Goal: Transaction & Acquisition: Purchase product/service

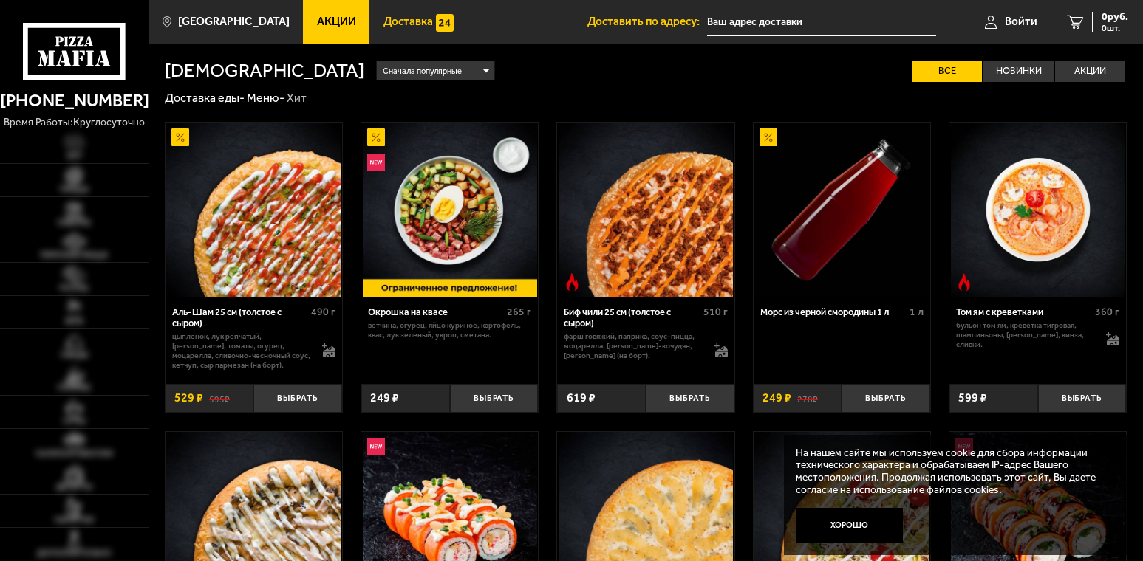
click at [383, 19] on span "Доставка" at bounding box center [407, 21] width 49 height 11
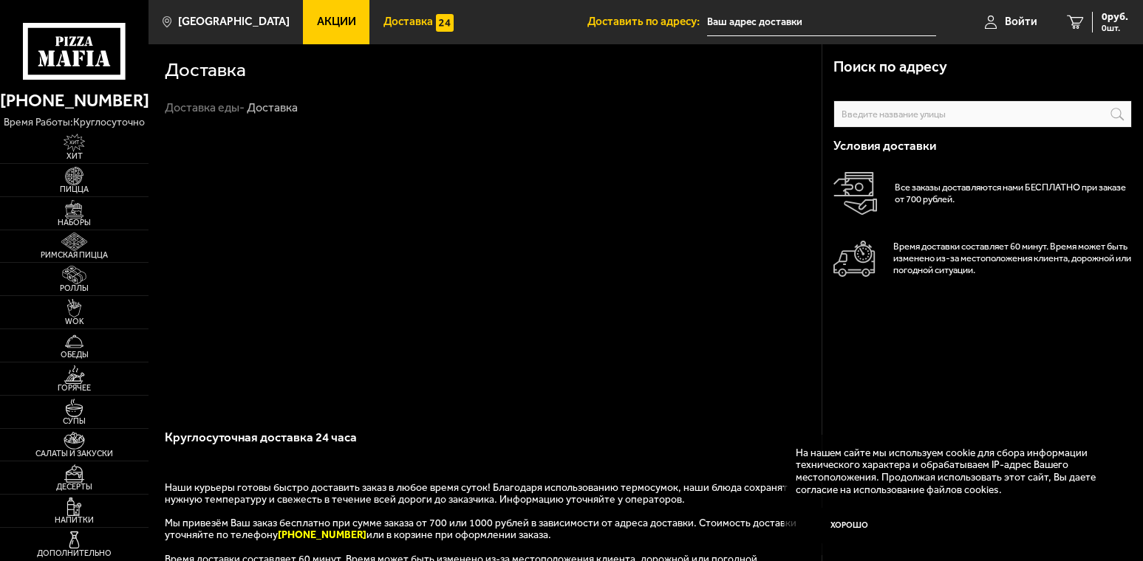
click at [321, 20] on span "Акции" at bounding box center [336, 21] width 39 height 11
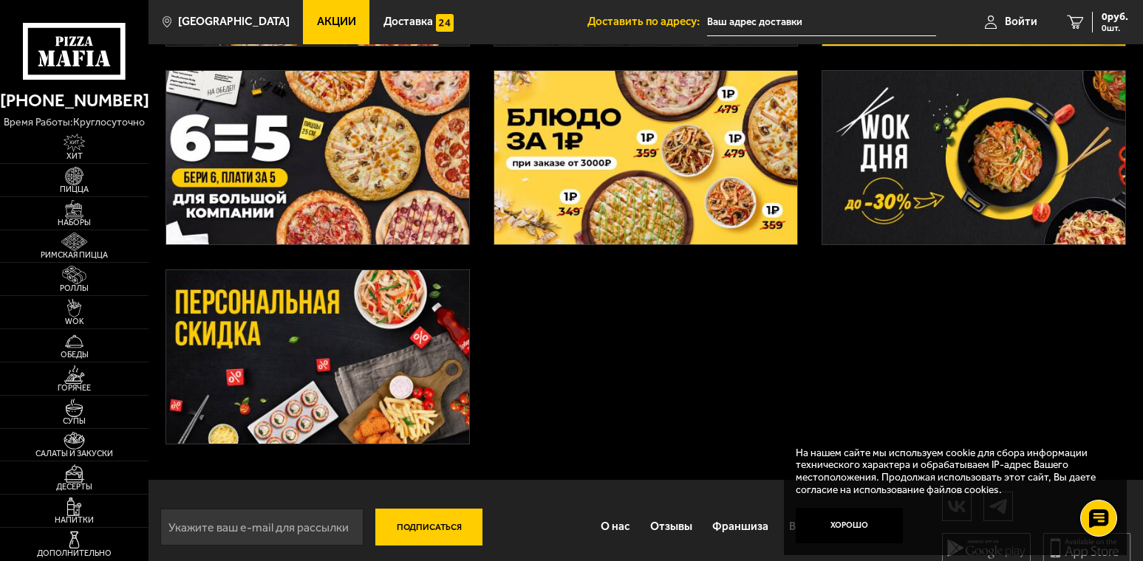
scroll to position [465, 0]
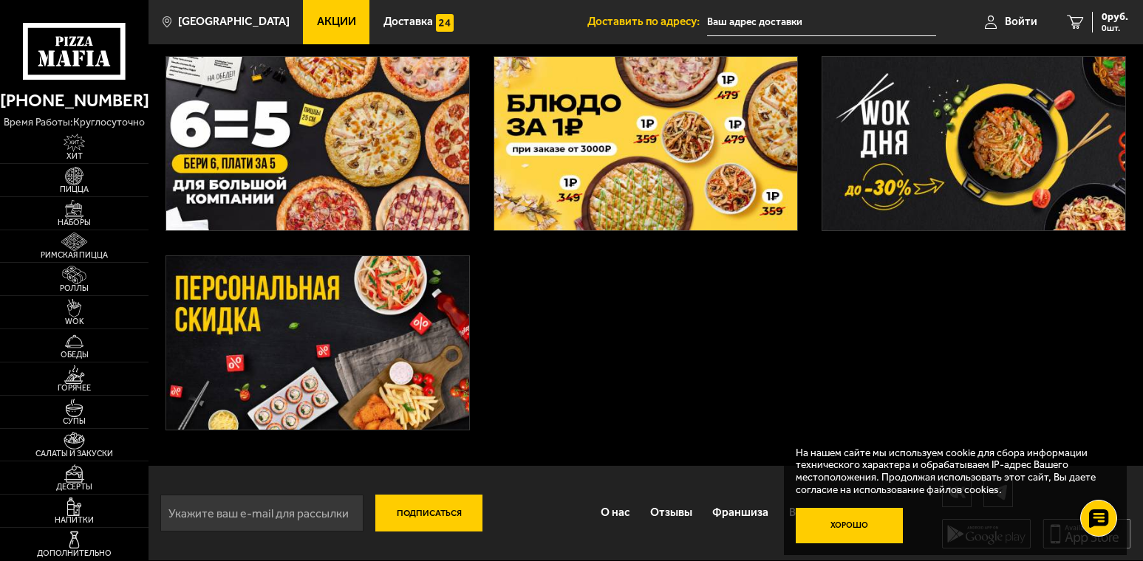
click at [840, 529] on button "Хорошо" at bounding box center [849, 525] width 107 height 35
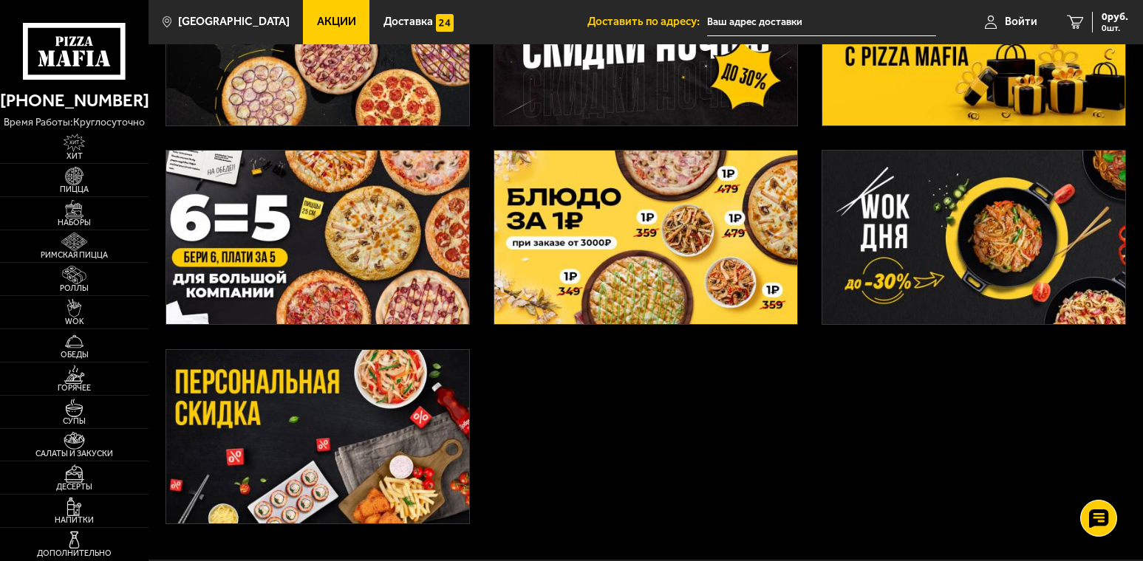
scroll to position [369, 0]
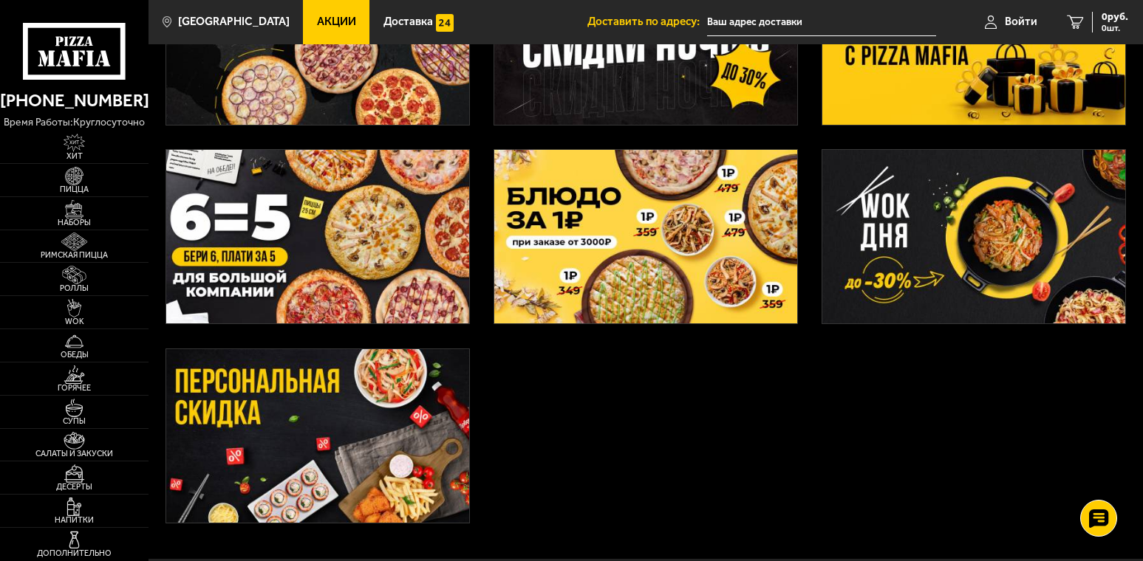
click at [583, 410] on div at bounding box center [645, 147] width 994 height 825
click at [365, 481] on img at bounding box center [317, 436] width 303 height 174
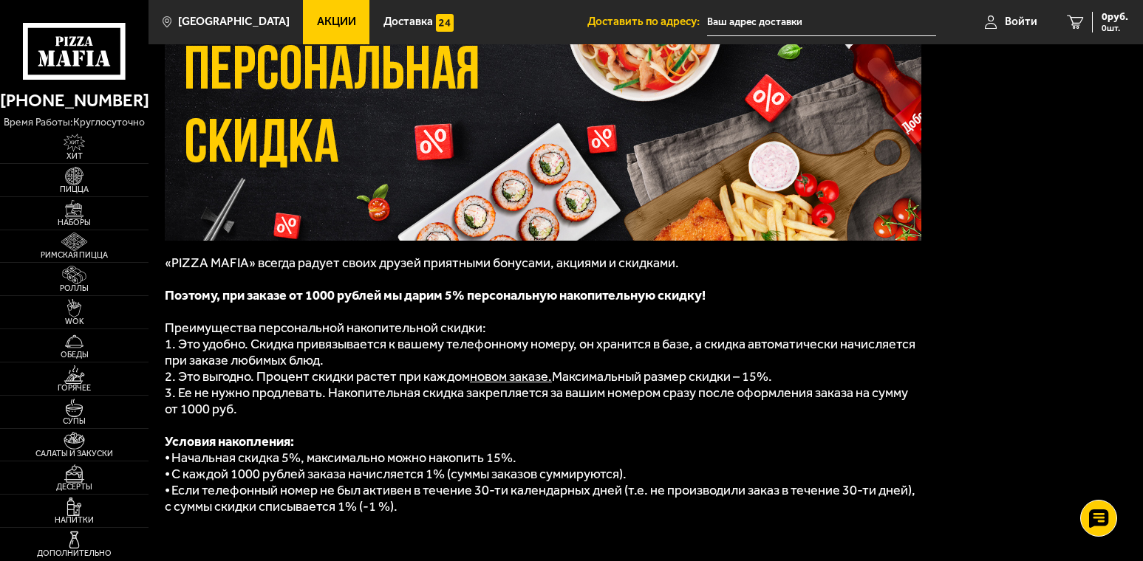
scroll to position [189, 0]
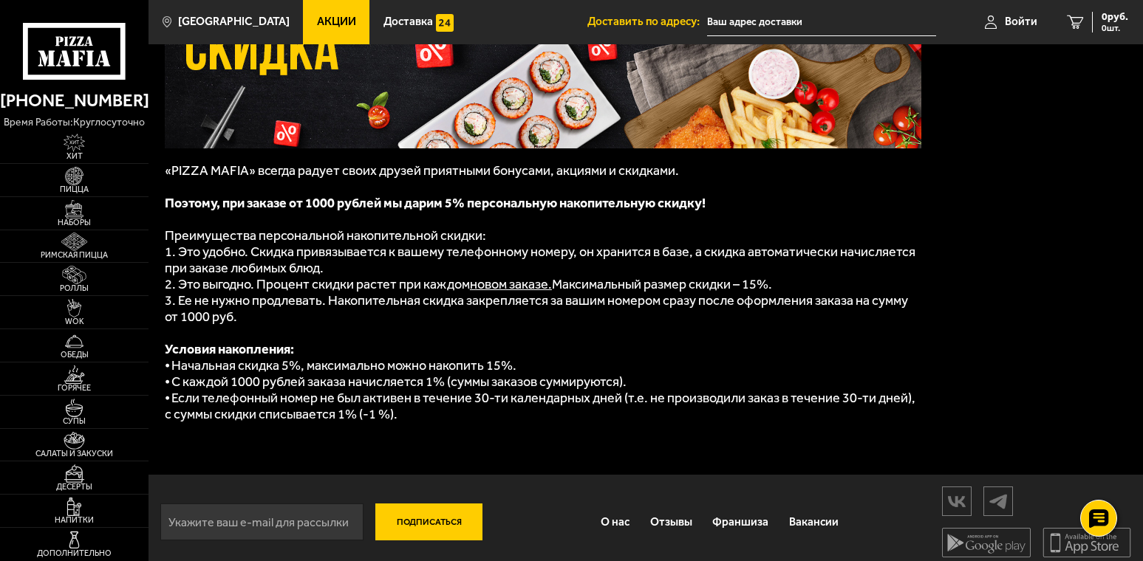
drag, startPoint x: 311, startPoint y: 299, endPoint x: 440, endPoint y: 313, distance: 129.2
click at [440, 313] on p "3. Ее не нужно продлевать. Накопительная скидка закрепляется за вашим номером с…" at bounding box center [543, 309] width 757 height 33
click at [778, 325] on p at bounding box center [543, 333] width 757 height 16
click at [304, 285] on span "2. Это выгодно. Процент скидки растет при каждом" at bounding box center [317, 284] width 305 height 16
click at [595, 342] on p "Условия накопления:" at bounding box center [543, 349] width 757 height 16
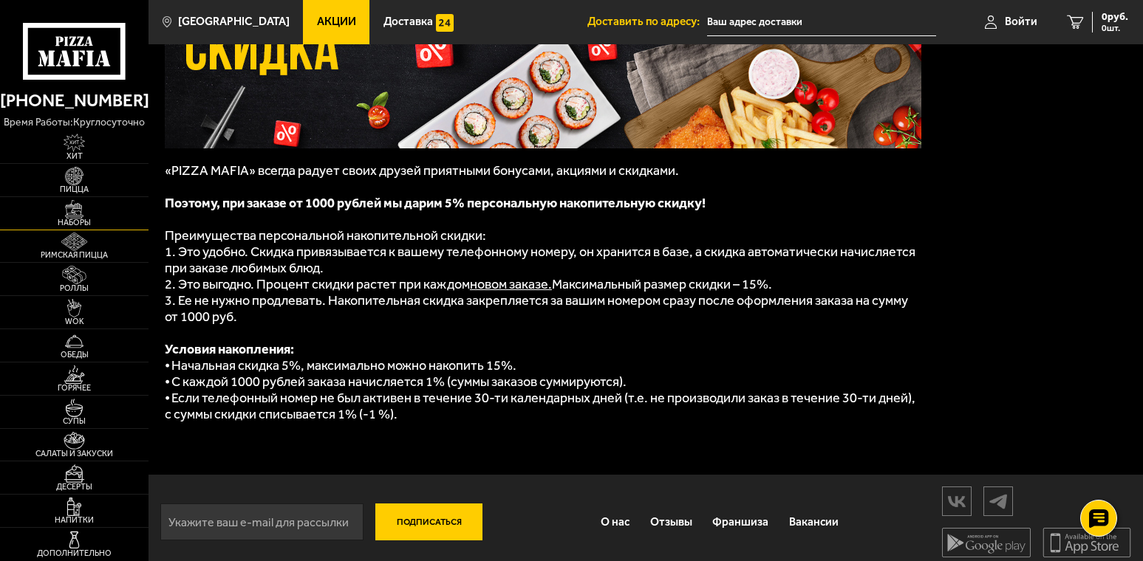
click at [77, 219] on img at bounding box center [75, 209] width 46 height 18
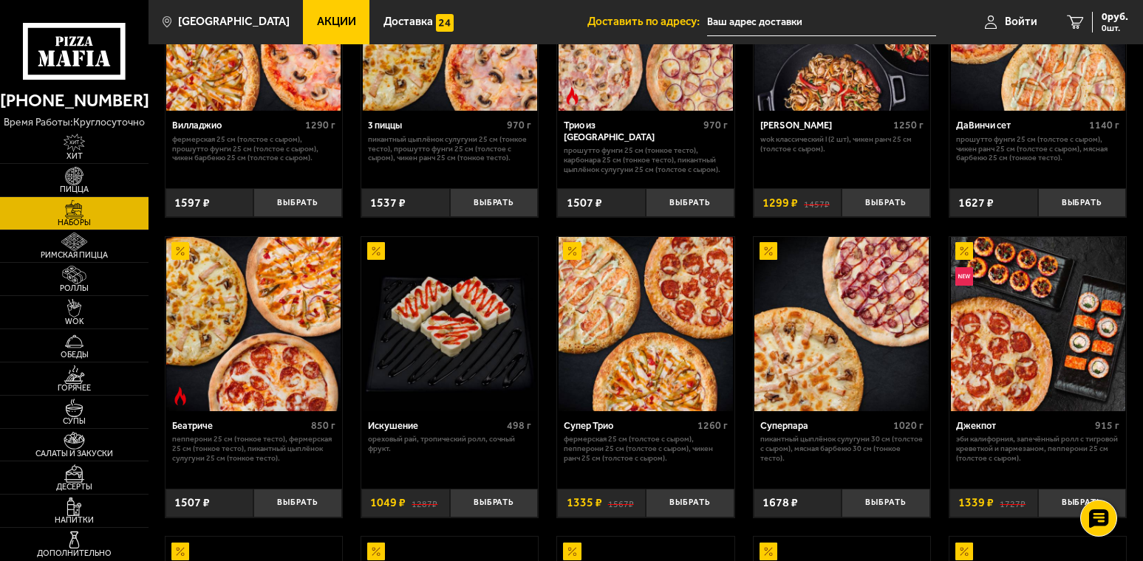
scroll to position [517, 0]
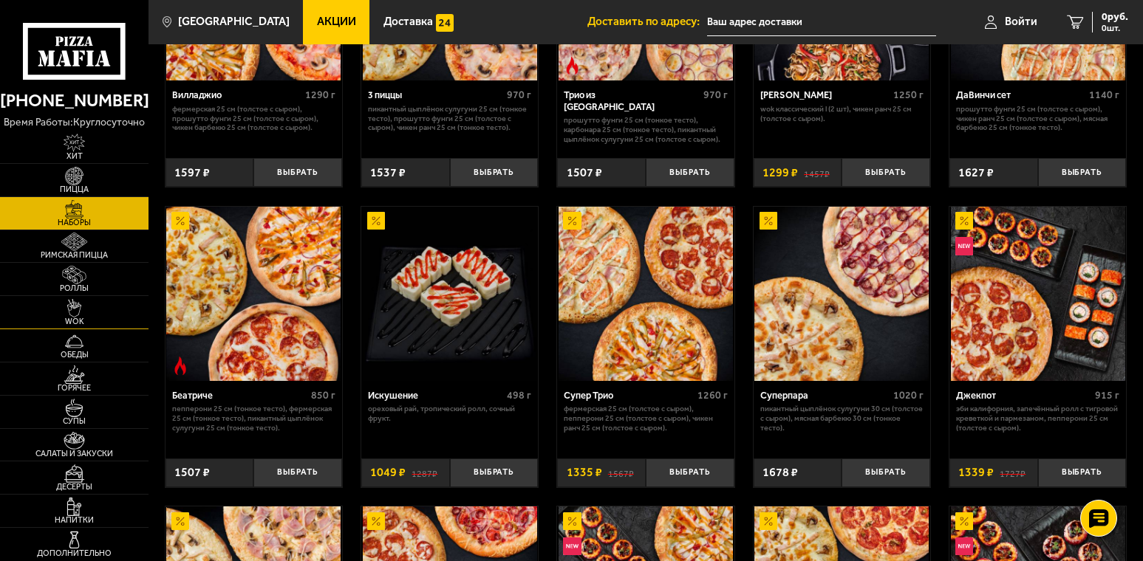
click at [78, 326] on span "WOK" at bounding box center [74, 322] width 148 height 8
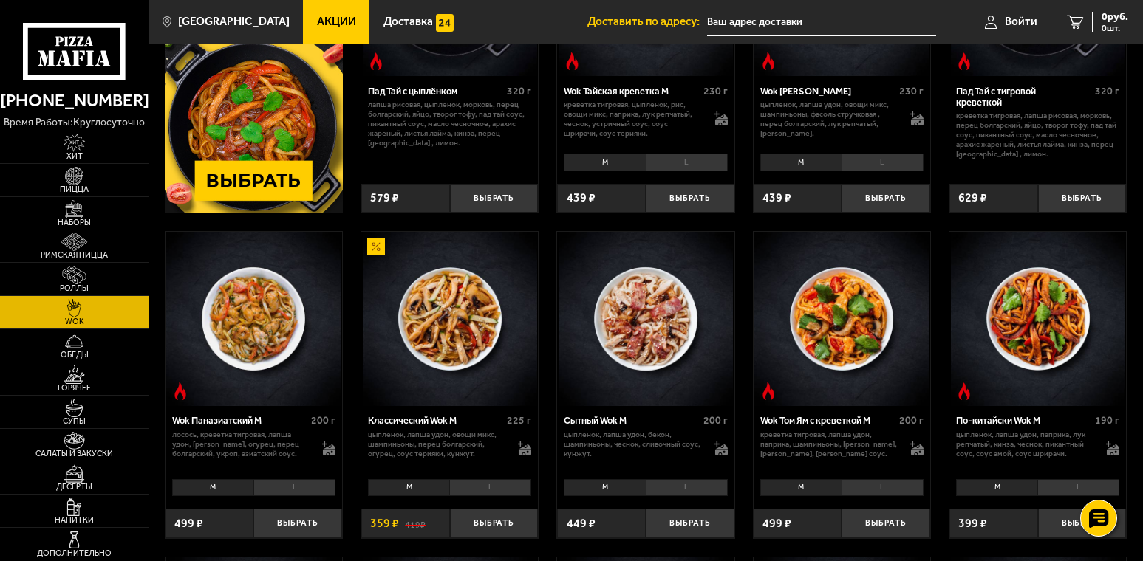
scroll to position [222, 0]
click at [487, 491] on li "L" at bounding box center [490, 487] width 82 height 17
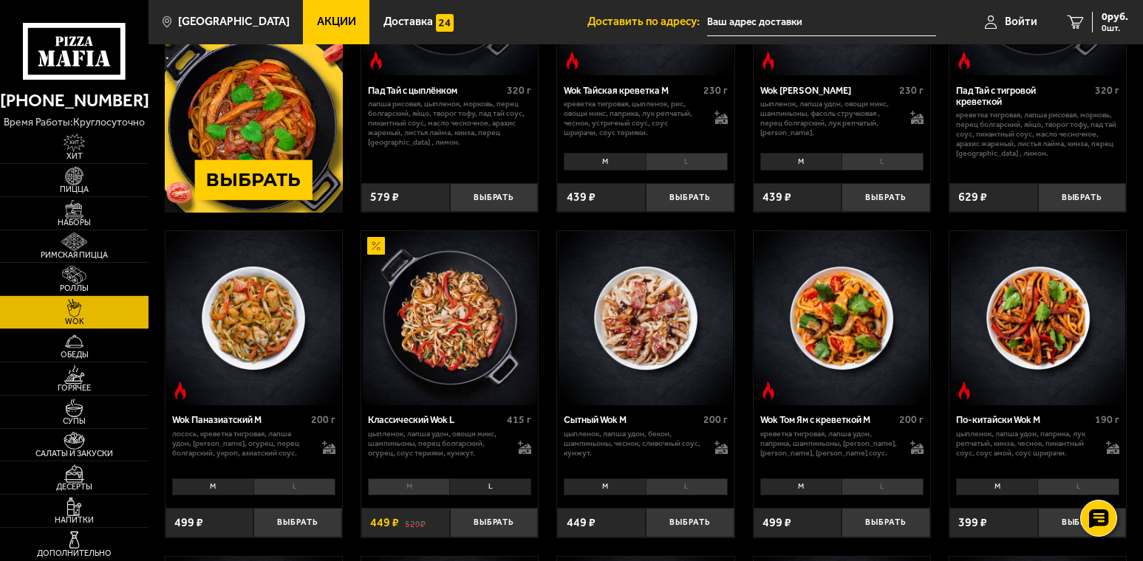
click at [415, 492] on li "M" at bounding box center [408, 487] width 81 height 17
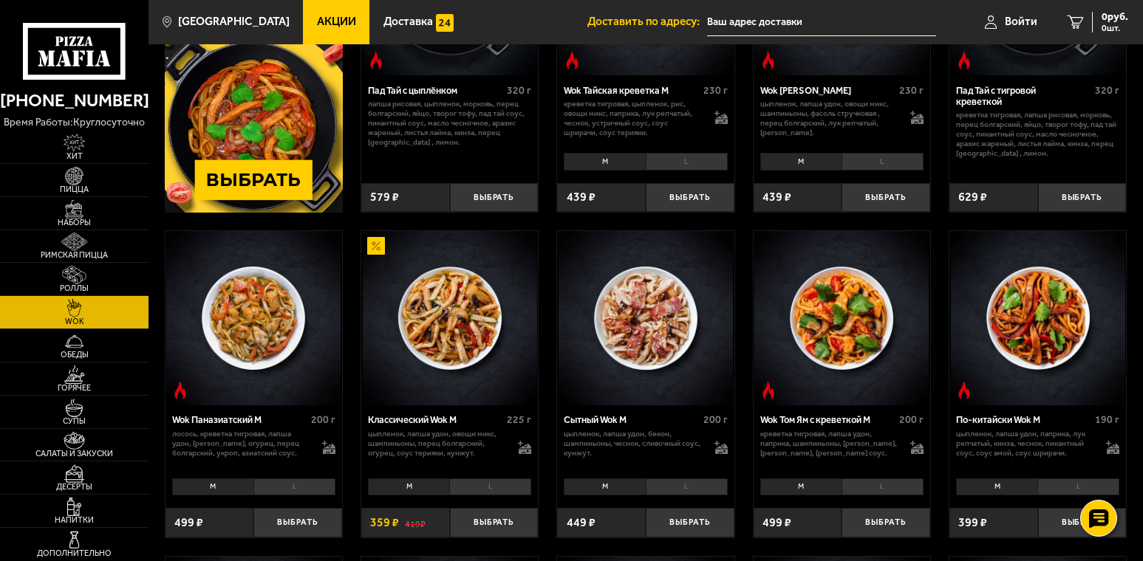
click at [470, 491] on li "L" at bounding box center [490, 487] width 82 height 17
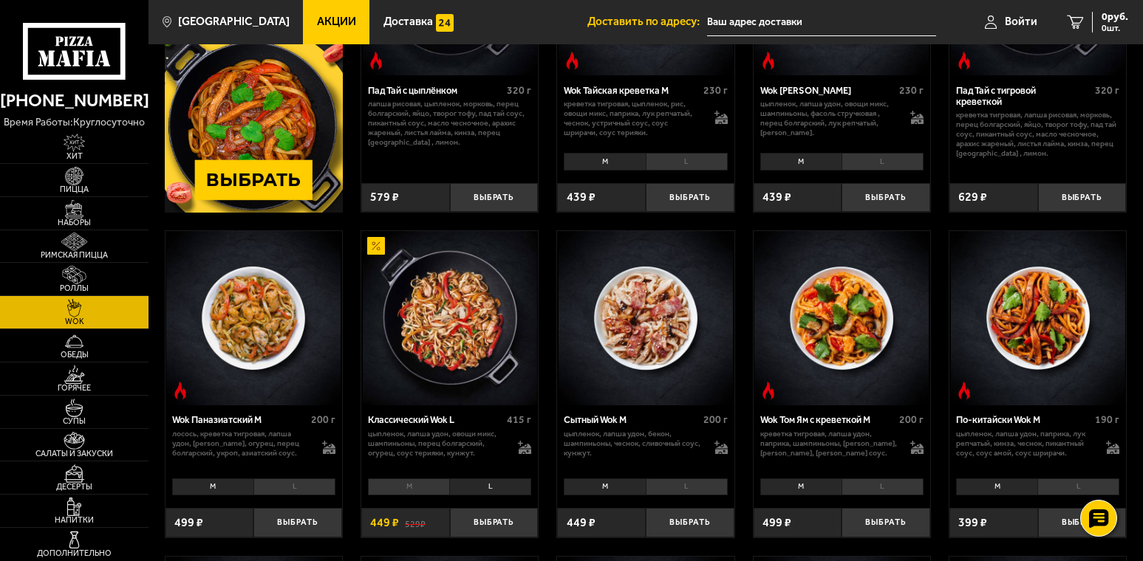
click at [405, 485] on li "M" at bounding box center [408, 487] width 81 height 17
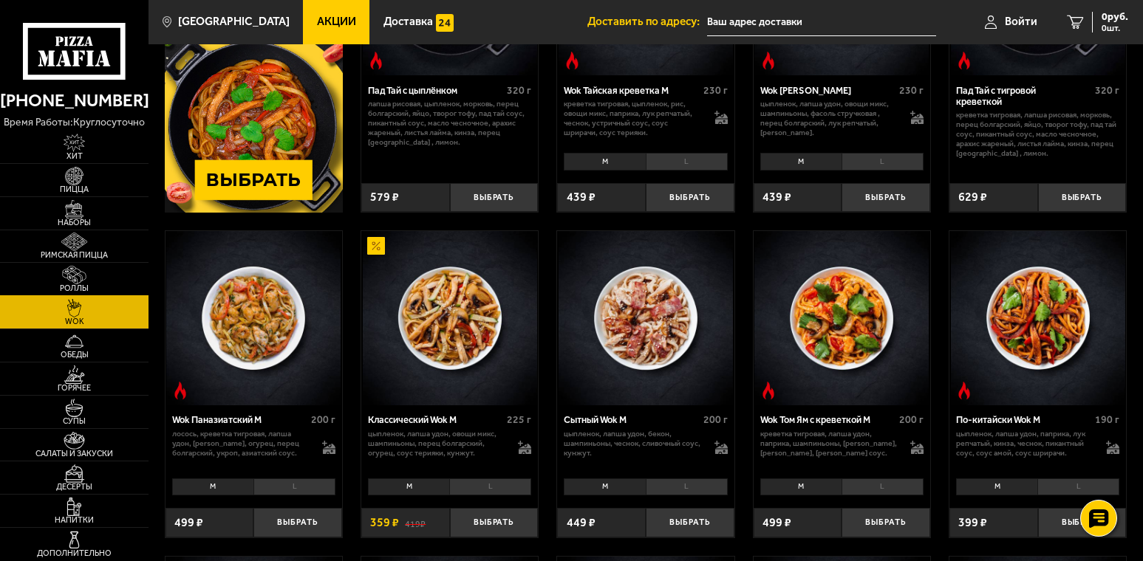
click at [58, 293] on span "Роллы" at bounding box center [74, 288] width 148 height 8
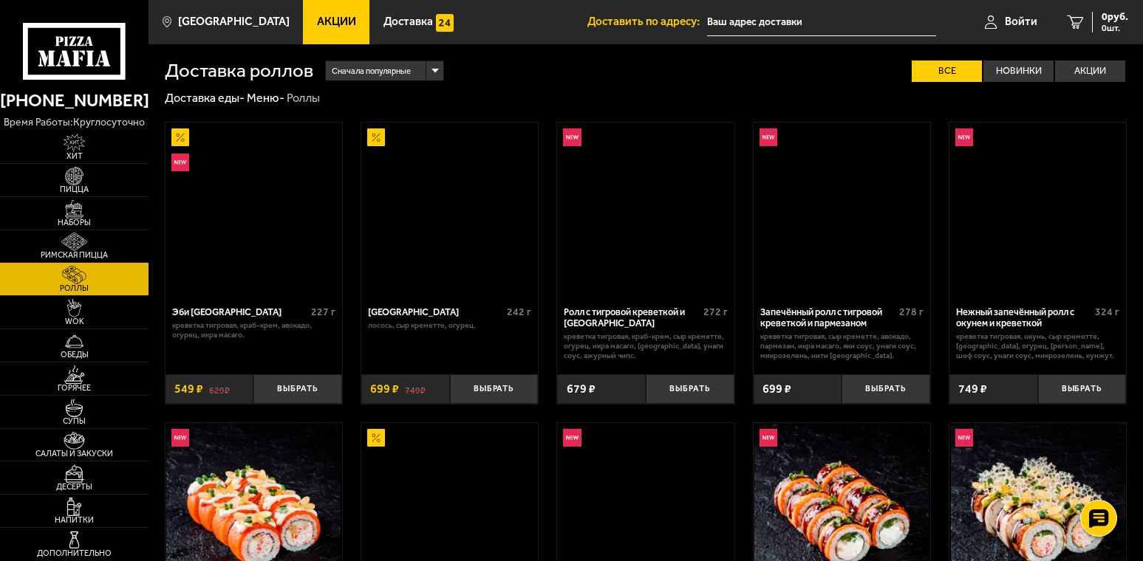
click at [67, 293] on span "Роллы" at bounding box center [74, 288] width 148 height 8
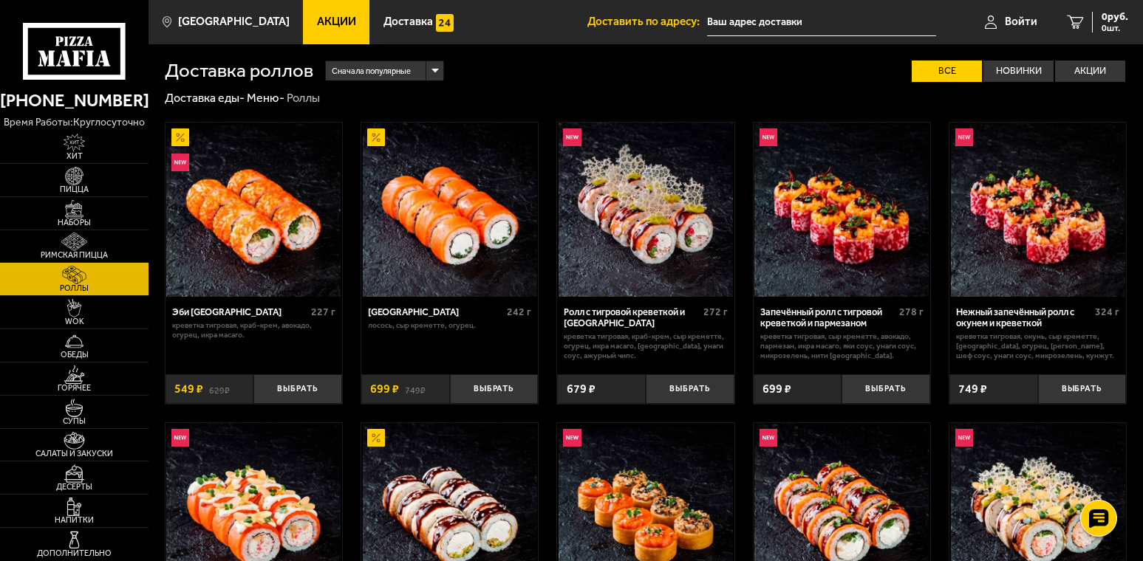
click at [474, 331] on p "лосось, Сыр креметте, огурец." at bounding box center [449, 326] width 163 height 10
click at [799, 25] on input "text" at bounding box center [821, 22] width 228 height 27
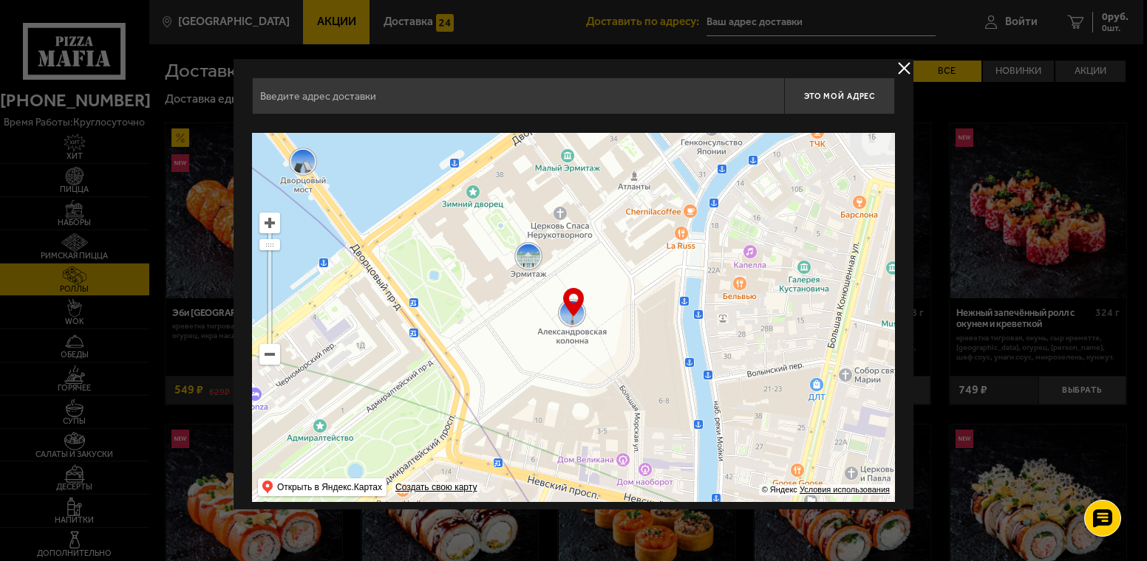
click at [485, 78] on div "Это мой адрес" at bounding box center [573, 96] width 643 height 37
click at [471, 103] on input "text" at bounding box center [518, 96] width 532 height 37
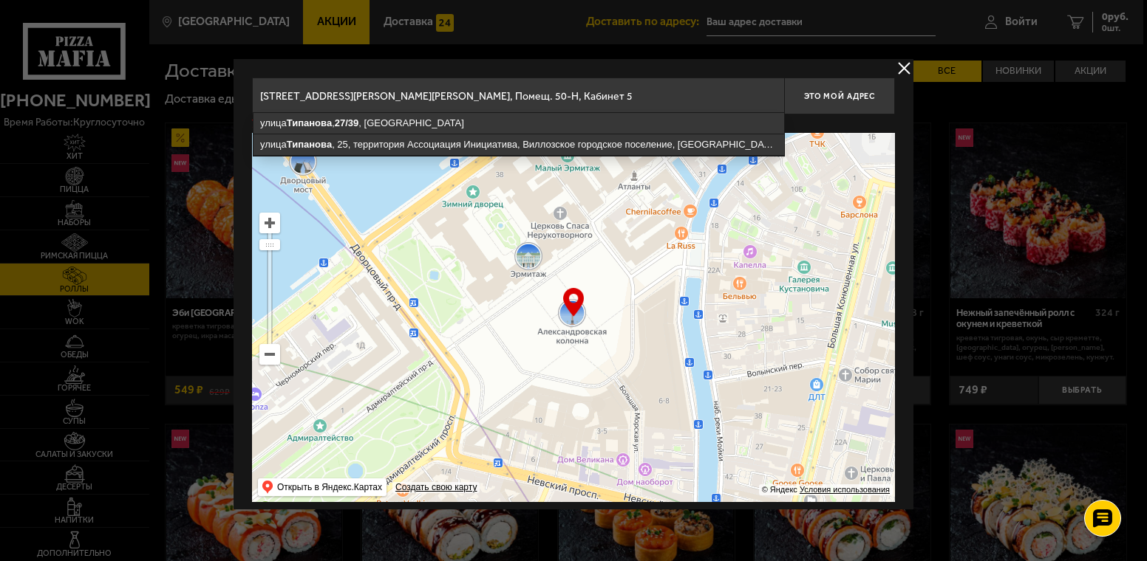
click at [584, 86] on input "[STREET_ADDRESS][PERSON_NAME][PERSON_NAME], Помещ. 50-Н, Кабинет 5" at bounding box center [518, 96] width 532 height 37
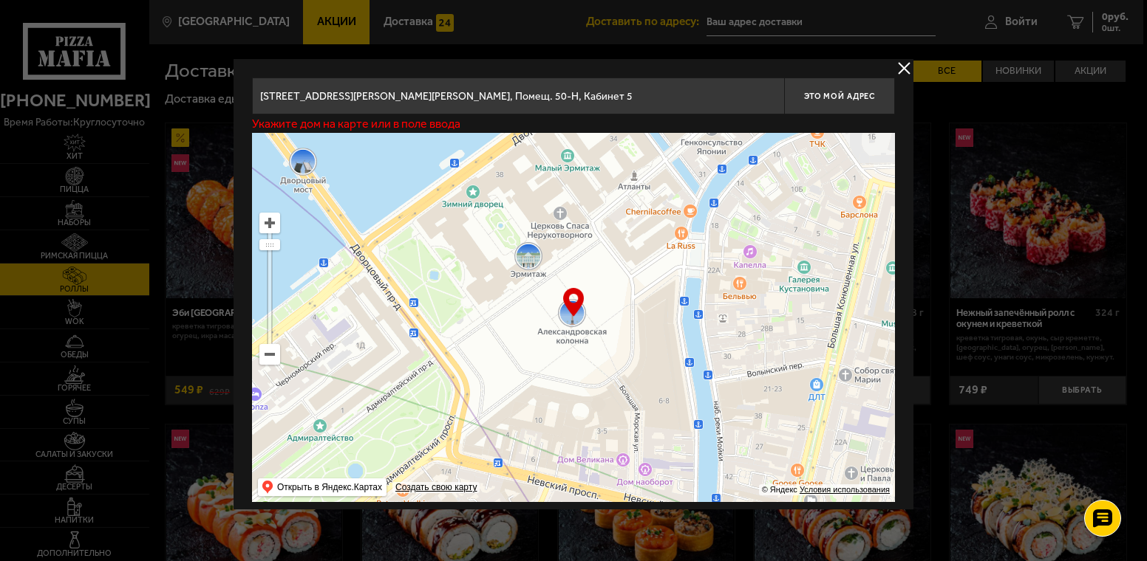
drag, startPoint x: 352, startPoint y: 96, endPoint x: 567, endPoint y: 123, distance: 217.4
click at [567, 123] on div "[STREET_ADDRESS], территория Ассоциация Инициатива, [GEOGRAPHIC_DATA], [GEOGRAP…" at bounding box center [573, 290] width 643 height 425
click at [547, 99] on input "[STREET_ADDRESS][PERSON_NAME][PERSON_NAME], Помещ. 50-Н, Кабинет 5" at bounding box center [518, 96] width 532 height 37
drag, startPoint x: 565, startPoint y: 89, endPoint x: 404, endPoint y: 91, distance: 161.1
click at [404, 91] on input "[STREET_ADDRESS][PERSON_NAME][PERSON_NAME], Помещ. 50-Н, Кабинет 5" at bounding box center [518, 96] width 532 height 37
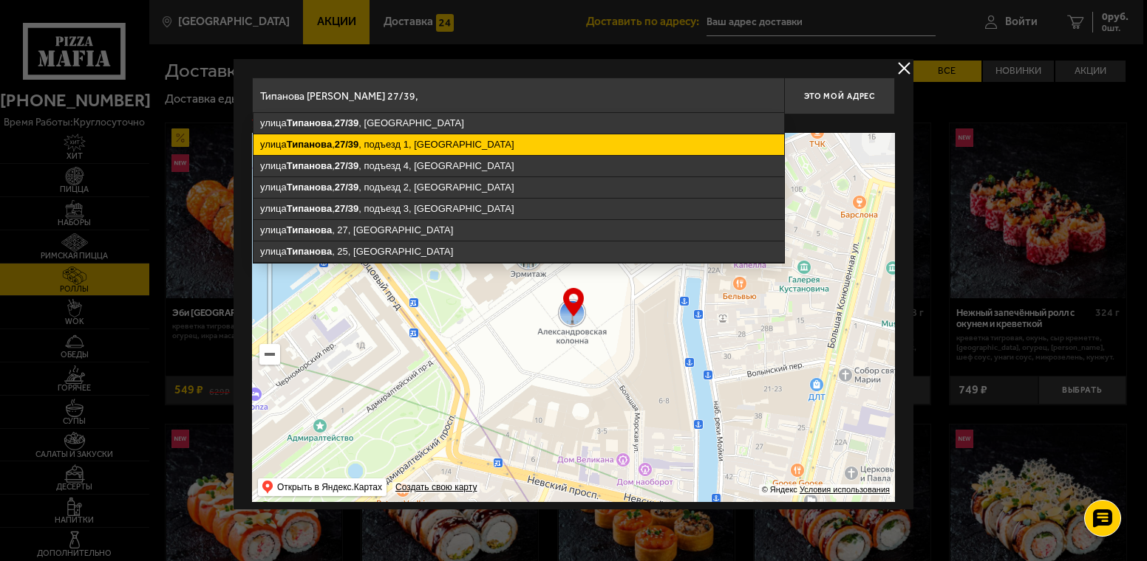
click at [439, 146] on ymaps "[STREET_ADDRESS]" at bounding box center [518, 144] width 530 height 21
type input "[STREET_ADDRESS]"
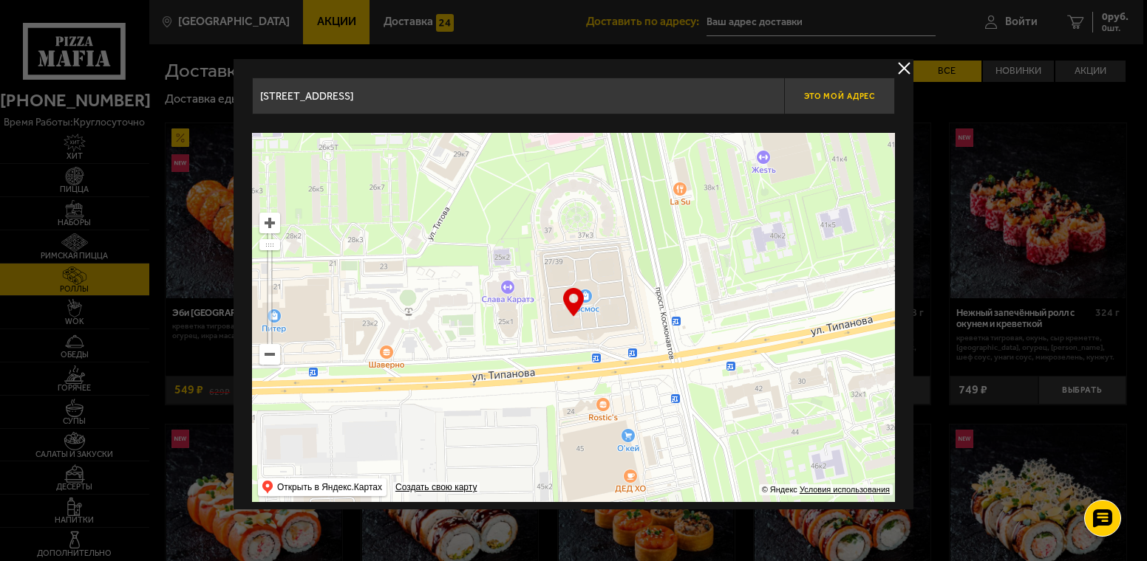
click at [839, 95] on span "Это мой адрес" at bounding box center [839, 97] width 71 height 10
type input "[STREET_ADDRESS]"
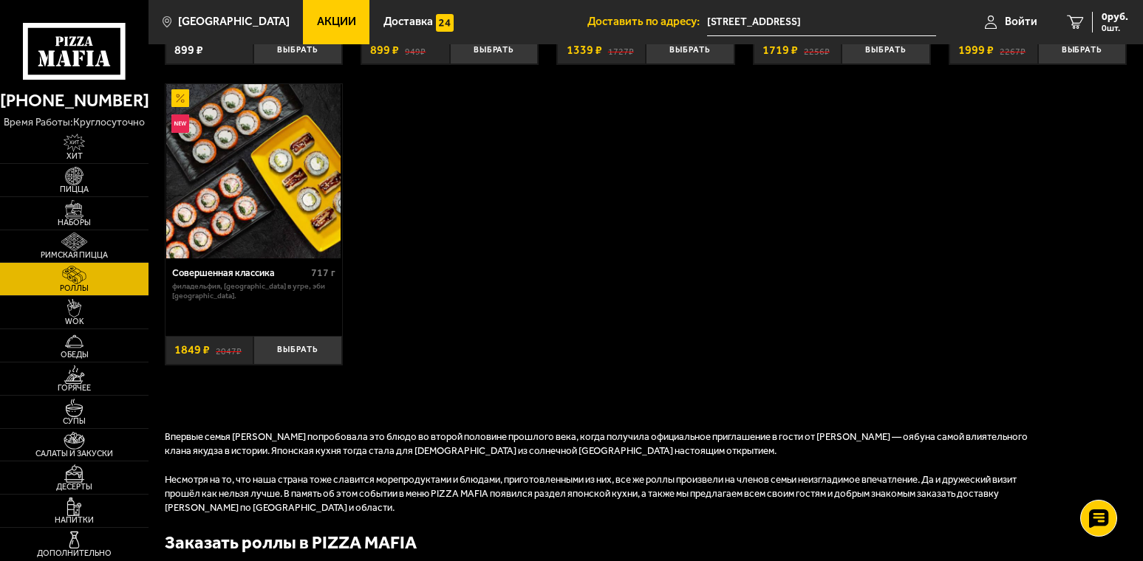
scroll to position [813, 0]
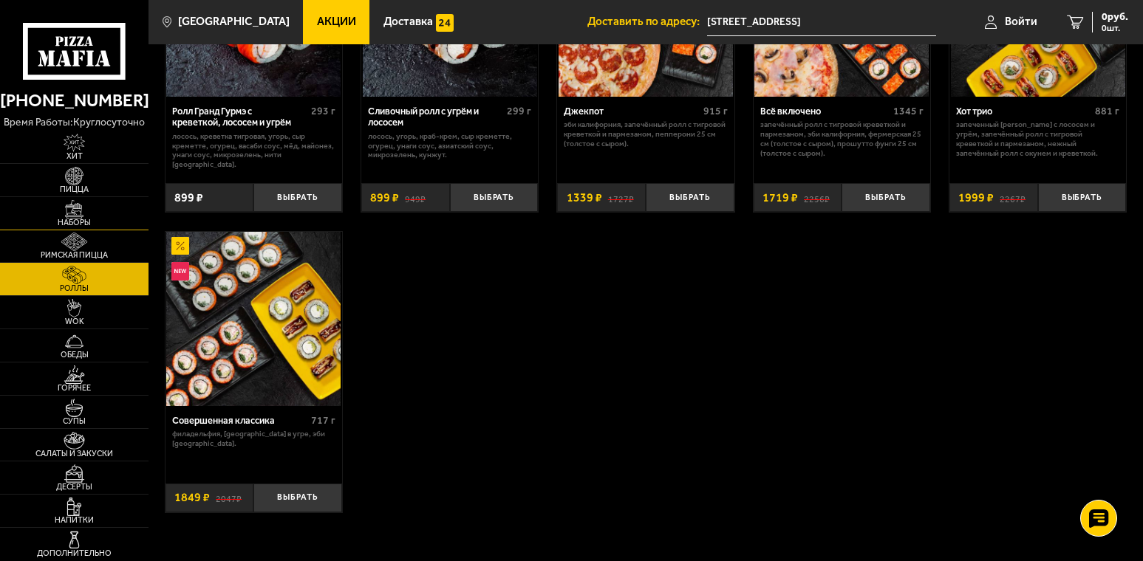
click at [81, 219] on img at bounding box center [75, 209] width 46 height 18
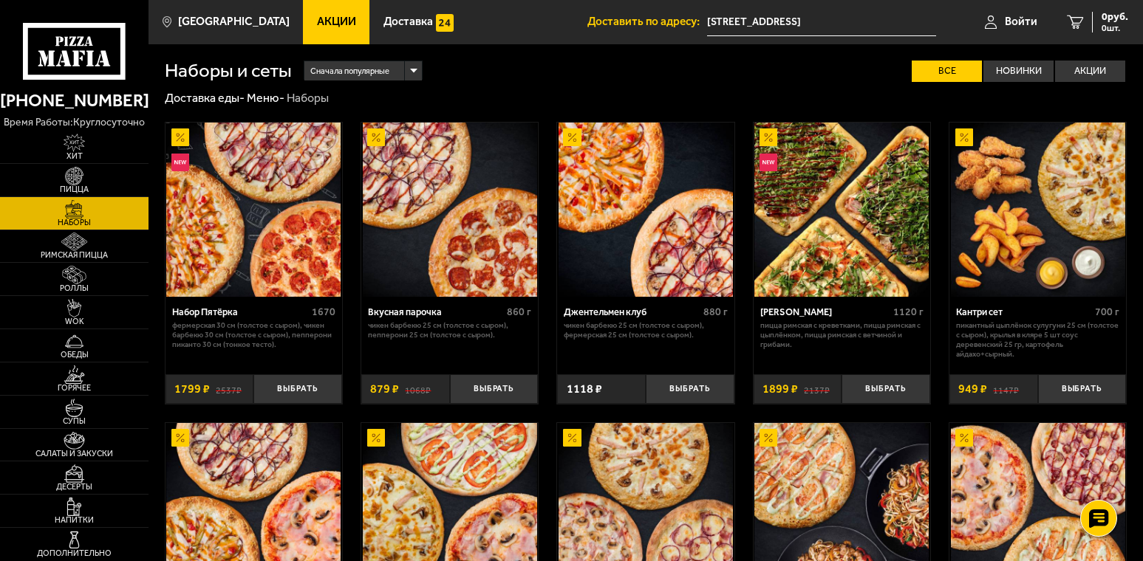
click at [389, 70] on span "Сначала популярные" at bounding box center [349, 71] width 79 height 23
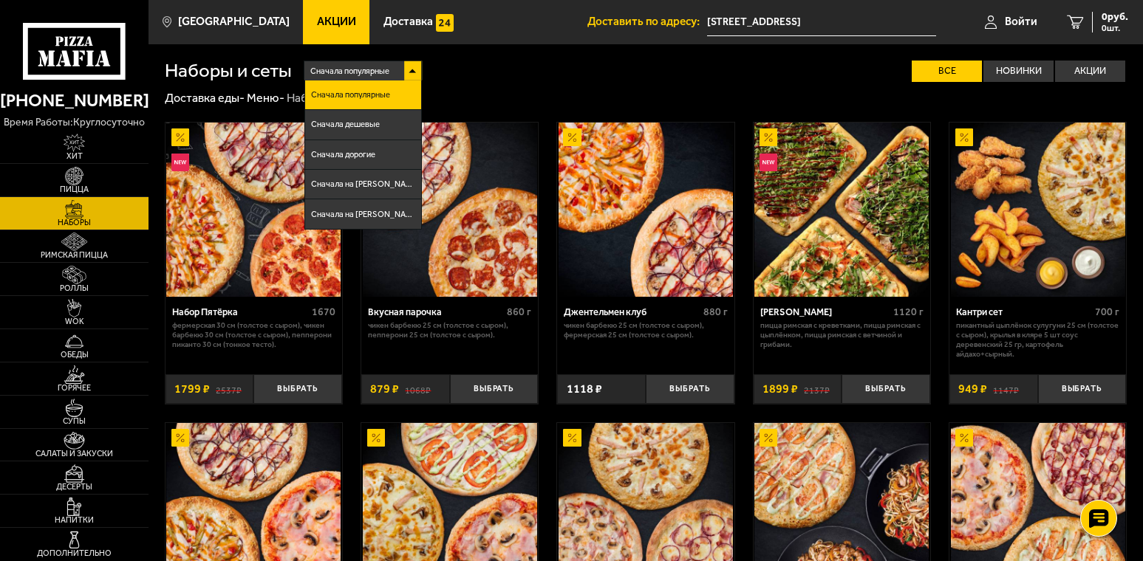
click at [483, 75] on div "Сначала популярные Сначала популярные Сначала дешевые Сначала дорогие Сначала н…" at bounding box center [709, 71] width 835 height 21
click at [742, 72] on div "Сначала популярные Сначала популярные Сначала дешевые Сначала дорогие Сначала н…" at bounding box center [709, 71] width 835 height 21
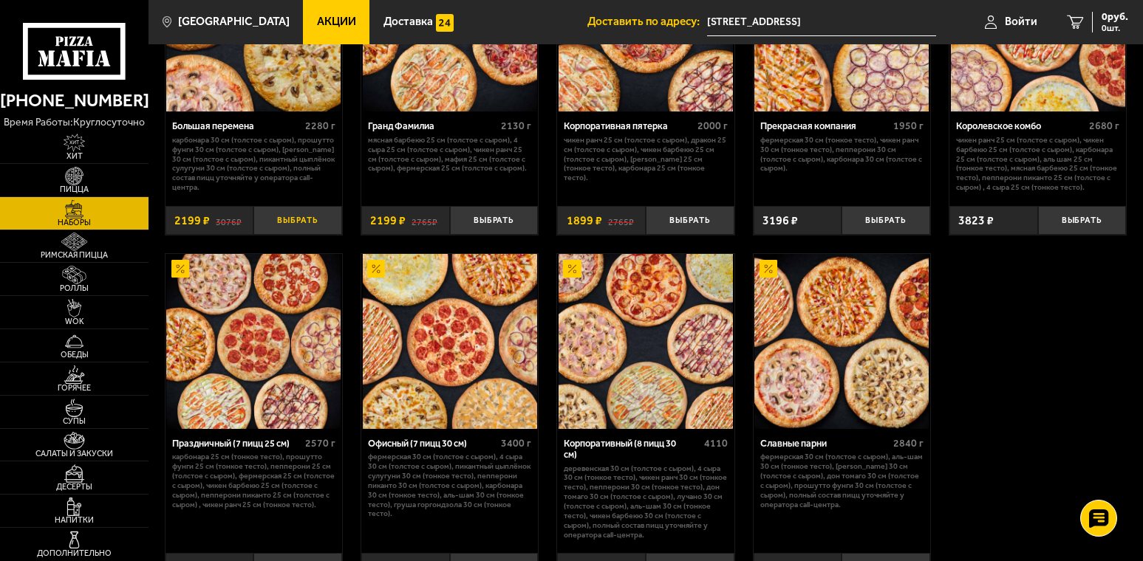
scroll to position [1625, 0]
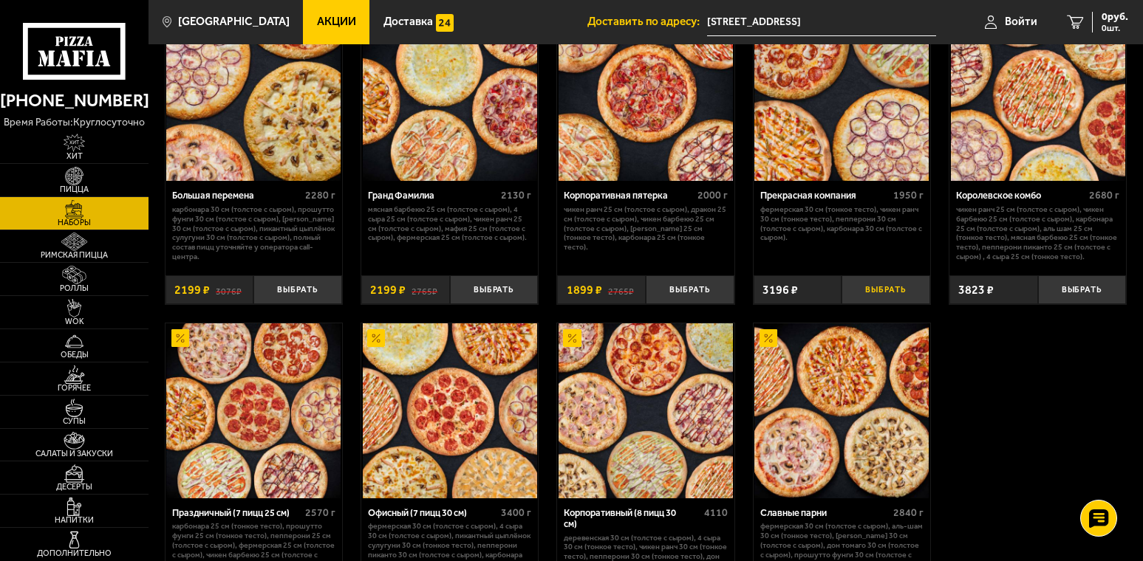
click at [900, 295] on button "Выбрать" at bounding box center [885, 290] width 89 height 29
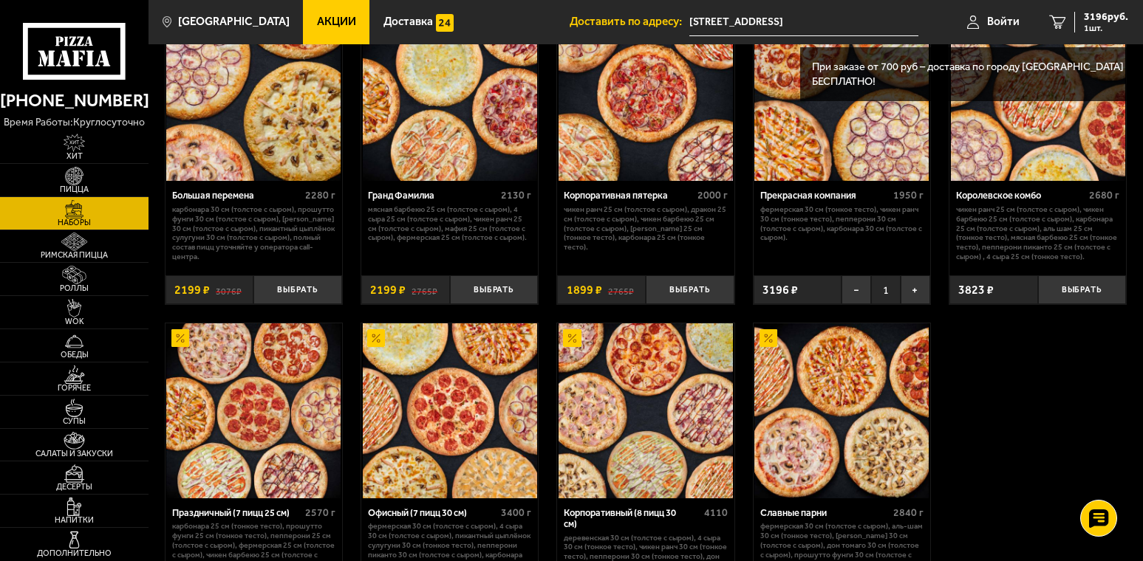
drag, startPoint x: 1062, startPoint y: 421, endPoint x: 925, endPoint y: 416, distance: 137.5
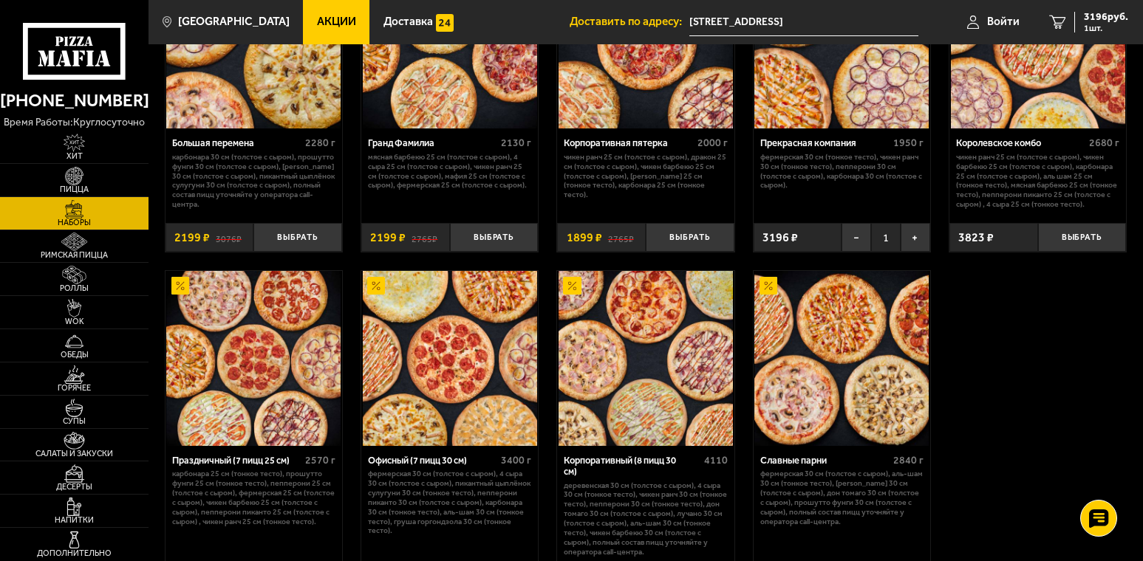
scroll to position [1847, 0]
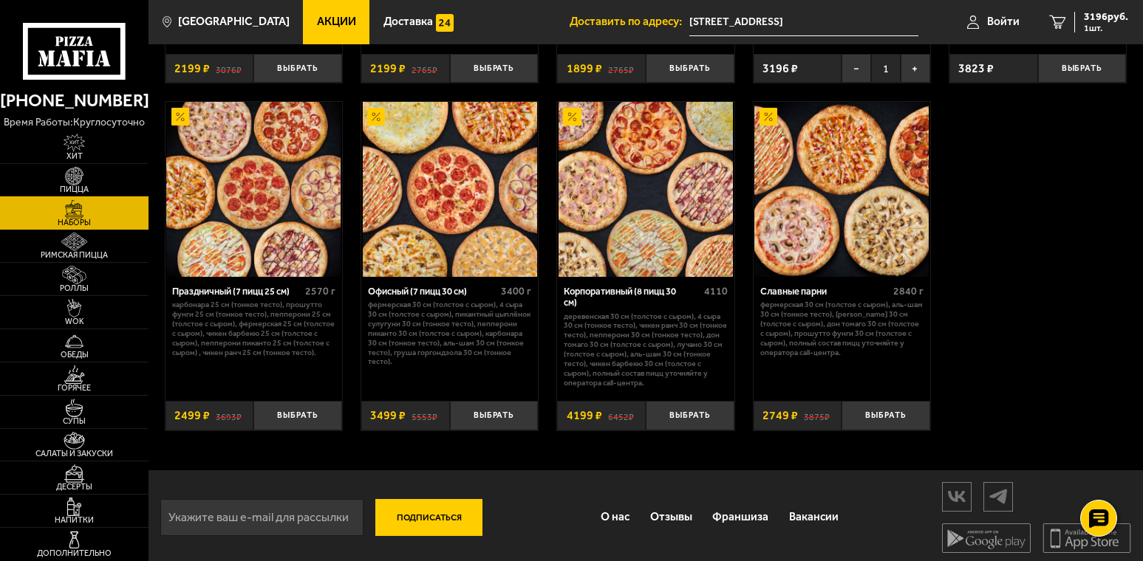
click at [94, 182] on img at bounding box center [75, 176] width 46 height 18
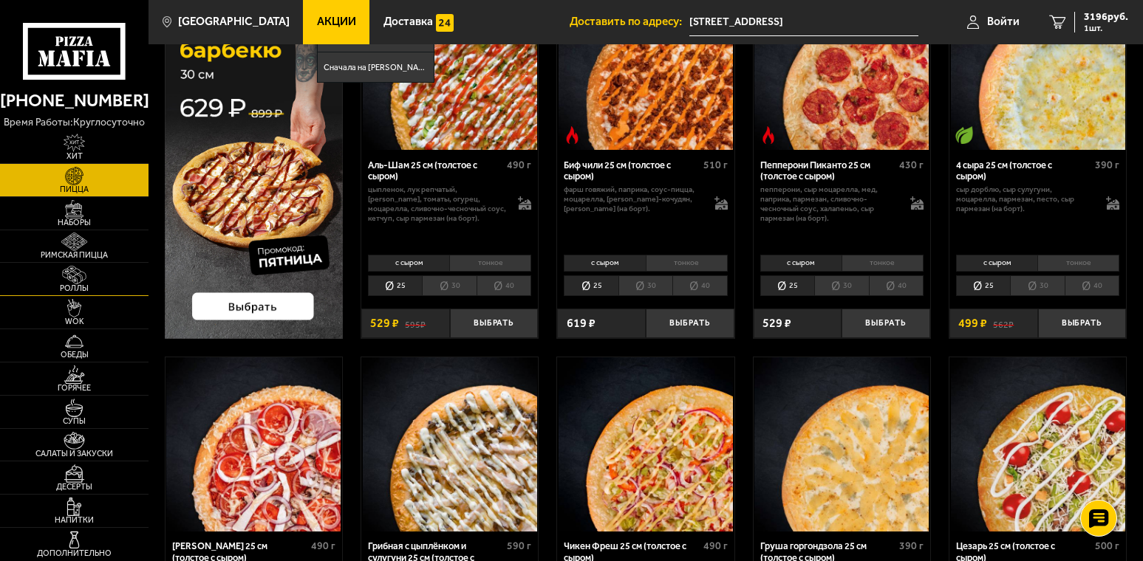
scroll to position [148, 0]
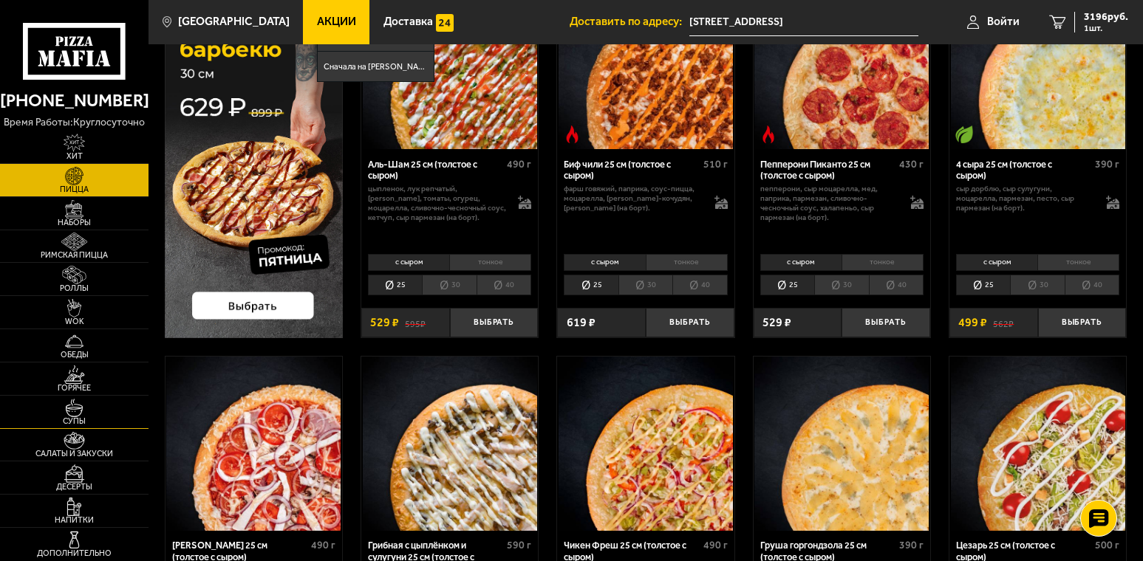
drag, startPoint x: 74, startPoint y: 385, endPoint x: 75, endPoint y: 410, distance: 25.1
click at [75, 384] on img at bounding box center [75, 375] width 46 height 18
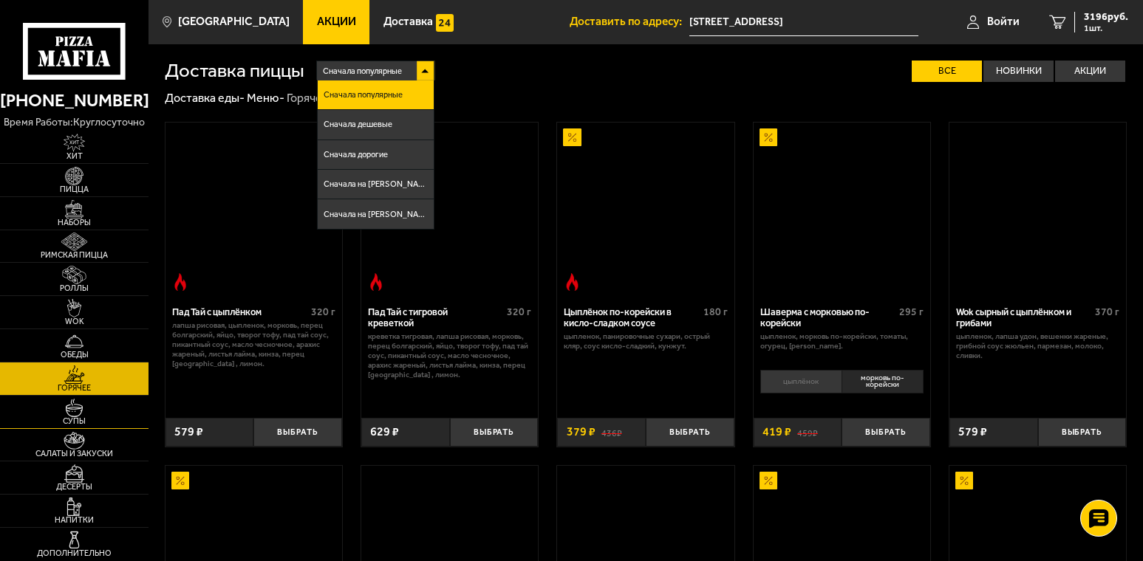
click at [75, 410] on img at bounding box center [75, 408] width 46 height 18
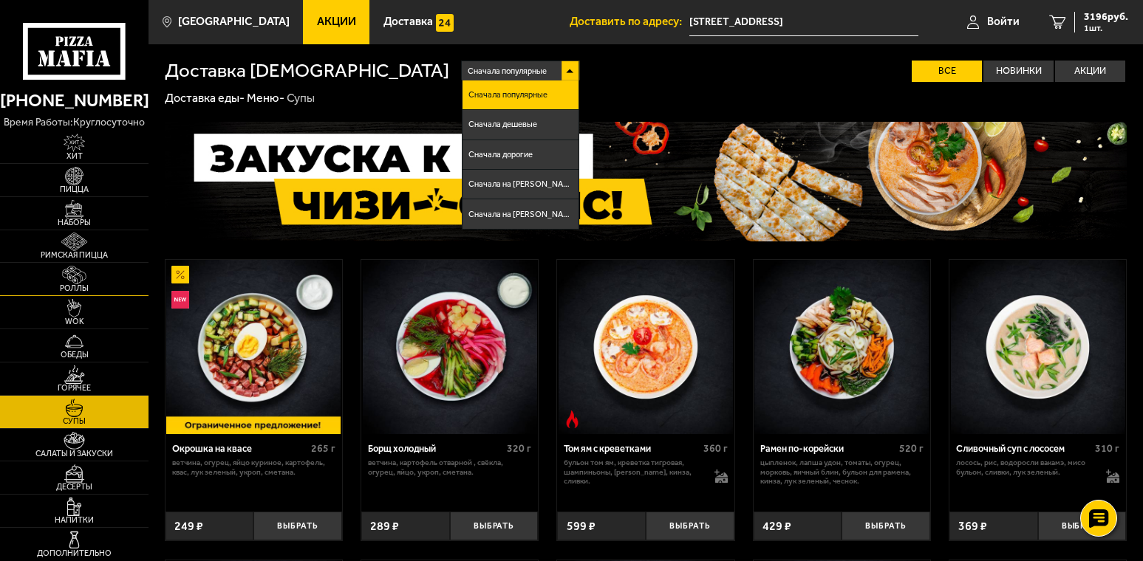
click at [89, 277] on img at bounding box center [75, 275] width 46 height 18
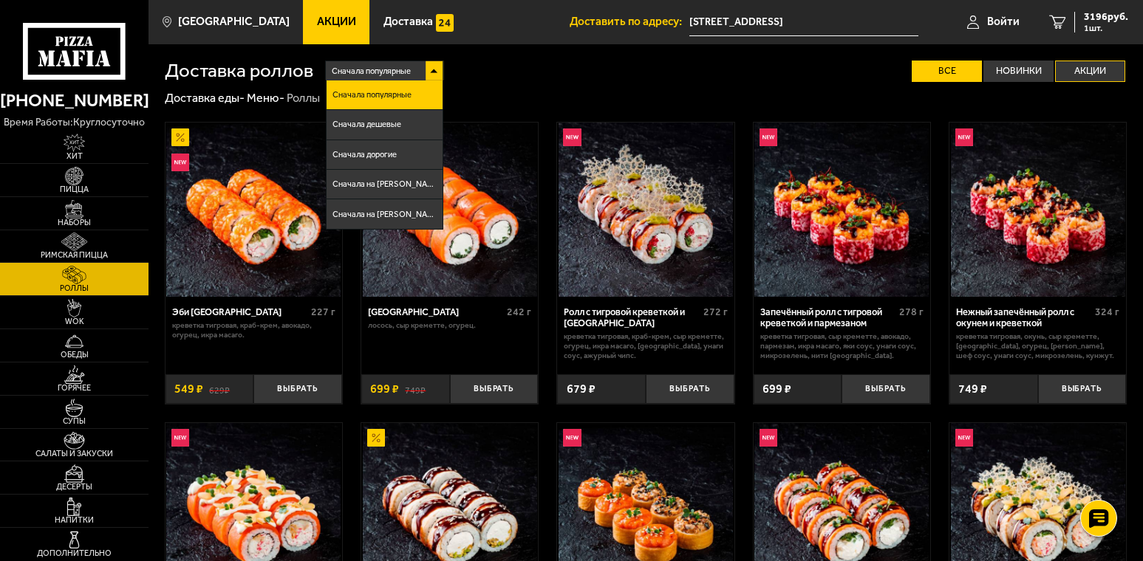
click at [1088, 71] on label "Акции" at bounding box center [1090, 71] width 70 height 21
click at [0, 0] on input "Акции" at bounding box center [0, 0] width 0 height 0
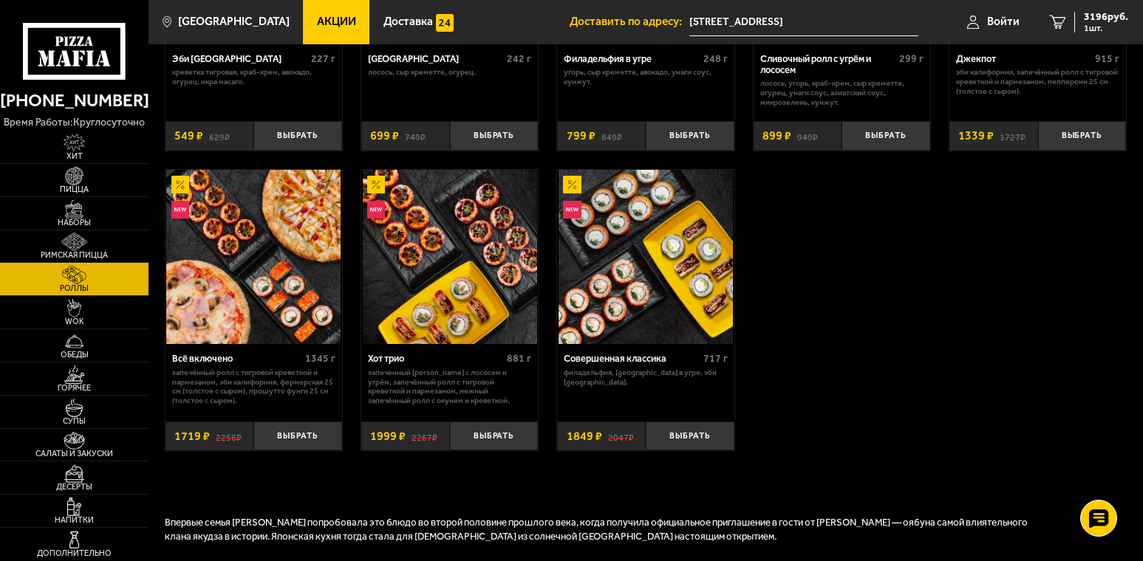
scroll to position [296, 0]
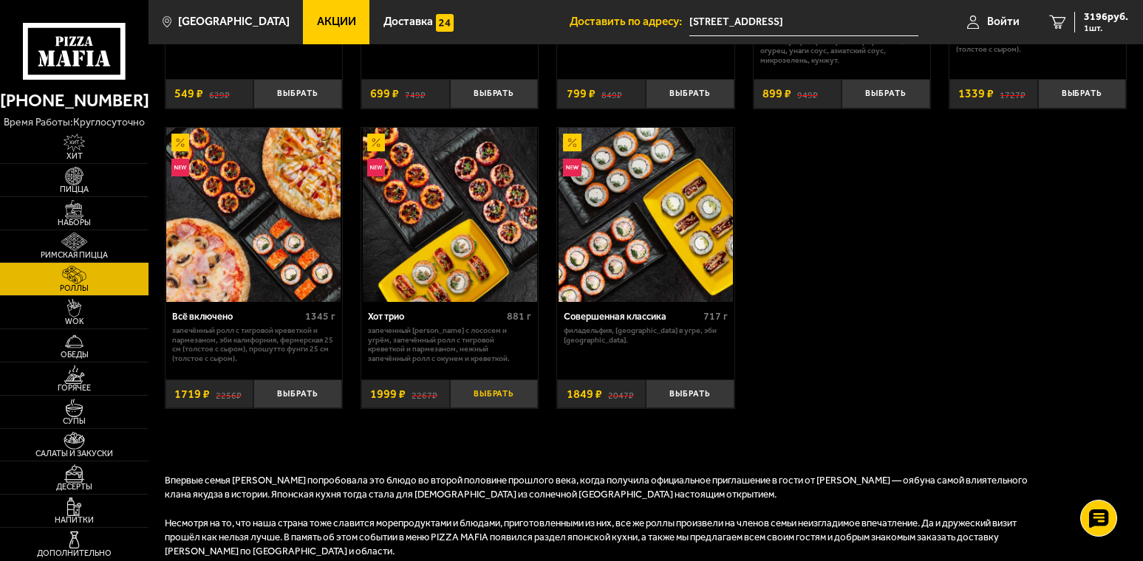
click at [494, 393] on button "Выбрать" at bounding box center [494, 394] width 89 height 29
click at [694, 397] on button "Выбрать" at bounding box center [690, 394] width 89 height 29
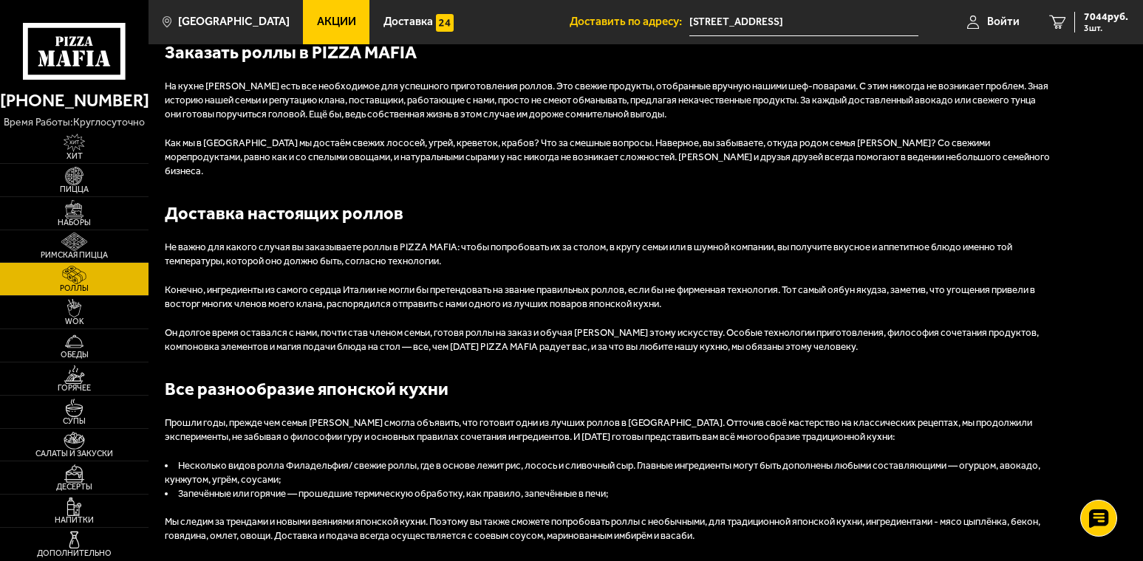
scroll to position [995, 0]
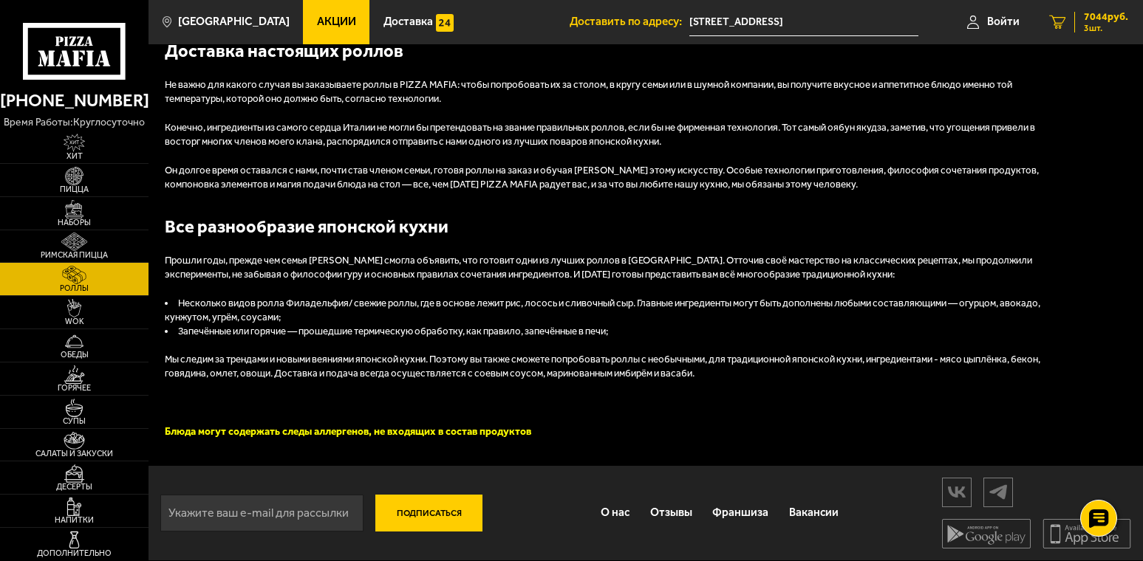
drag, startPoint x: 1106, startPoint y: 15, endPoint x: 1116, endPoint y: 20, distance: 10.9
click at [1111, 16] on span "7044 руб." at bounding box center [1106, 17] width 44 height 10
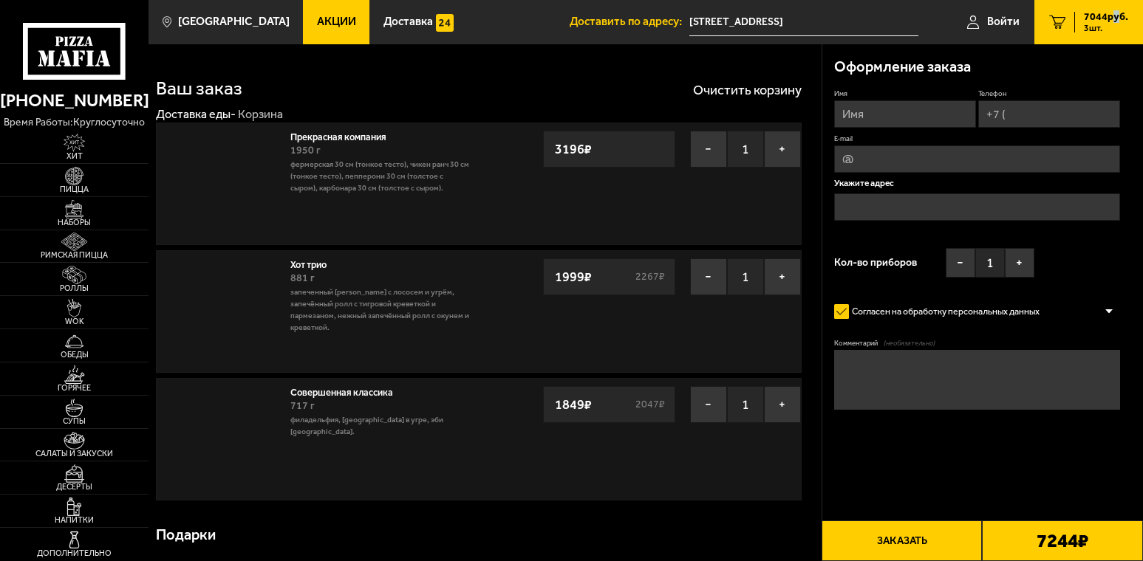
type input "[STREET_ADDRESS]"
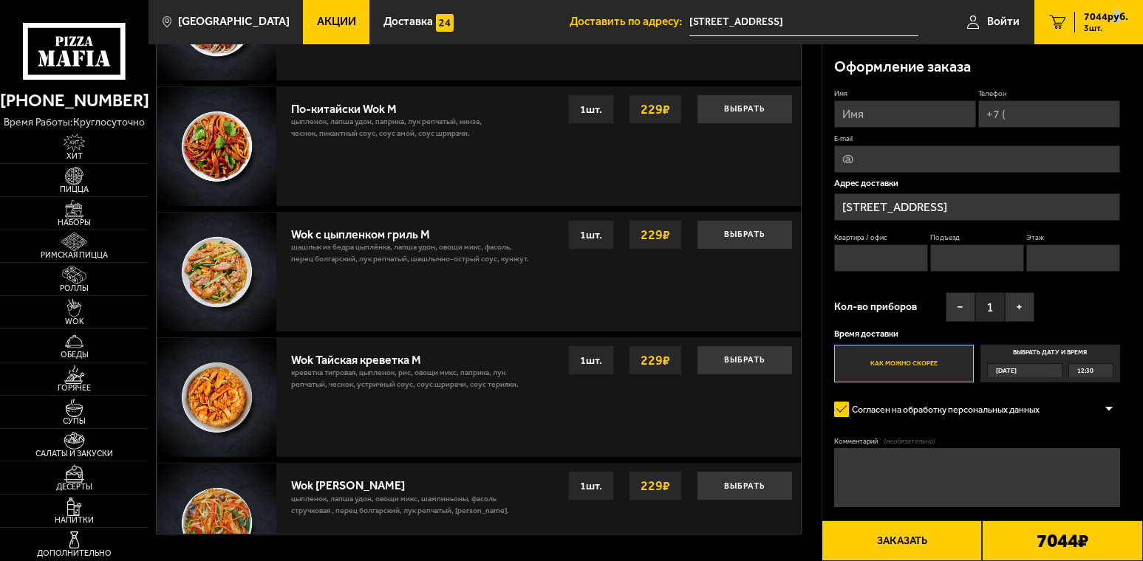
scroll to position [960, 0]
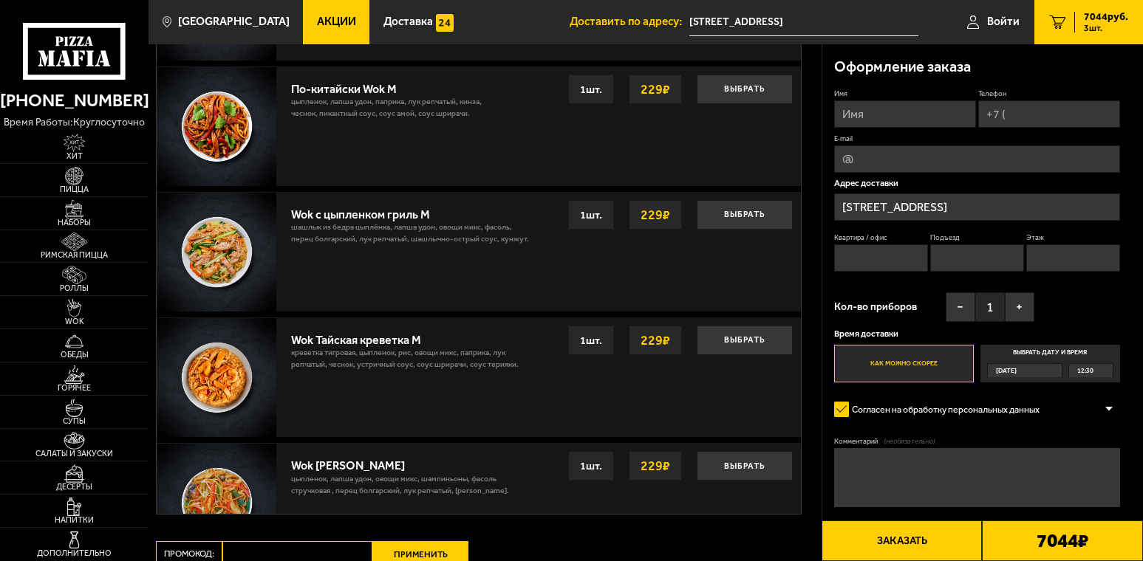
click at [1065, 533] on b "7044 ₽" at bounding box center [1062, 541] width 52 height 19
click at [906, 536] on button "Заказать" at bounding box center [902, 541] width 161 height 41
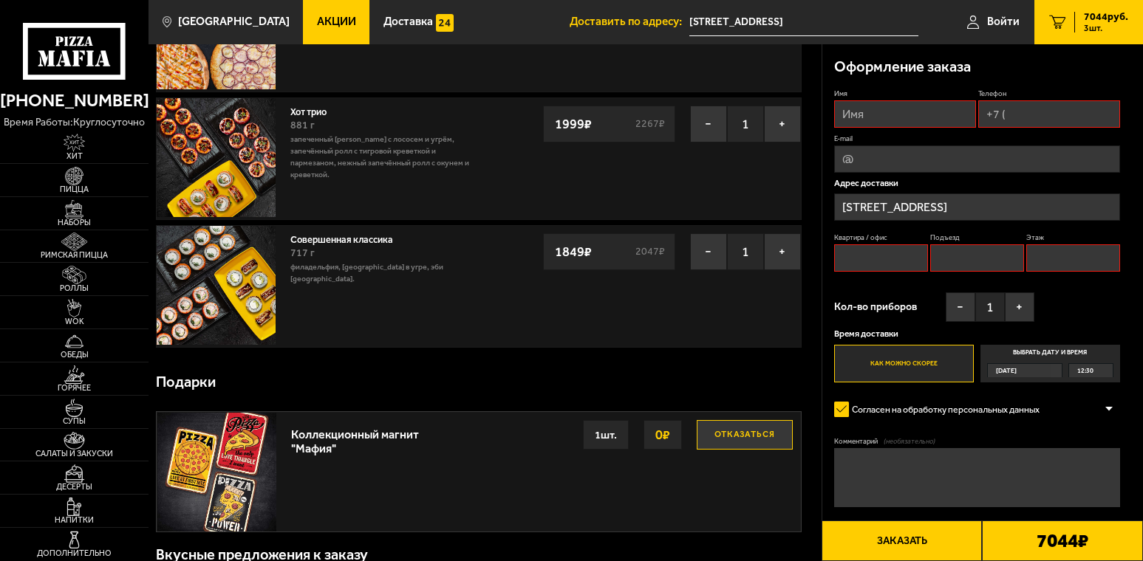
scroll to position [126, 0]
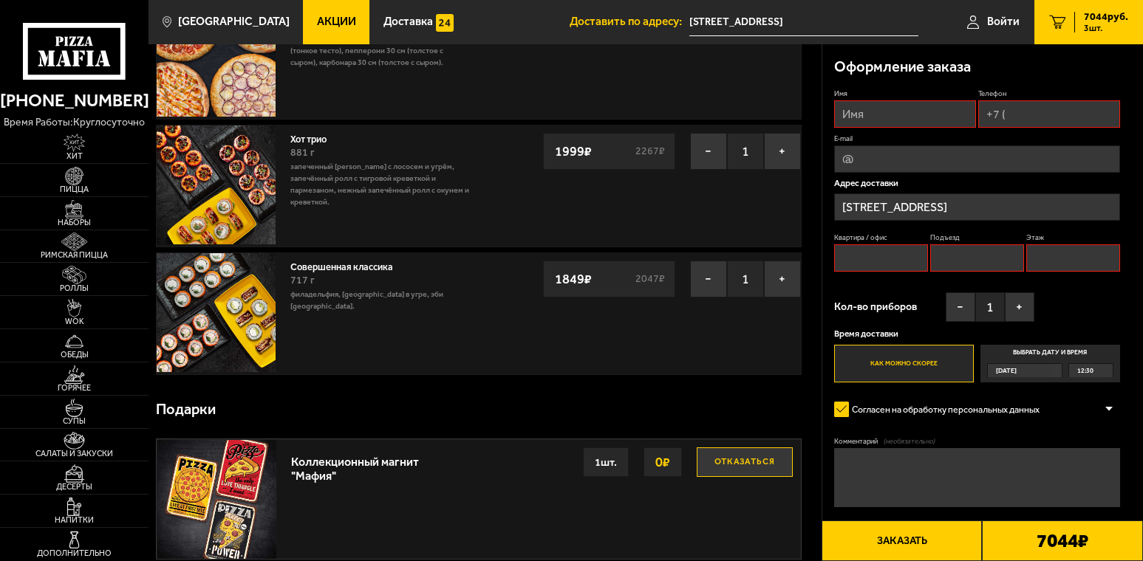
click at [1047, 555] on div "7044 ₽" at bounding box center [1062, 541] width 161 height 41
click at [903, 547] on button "Заказать" at bounding box center [902, 541] width 161 height 41
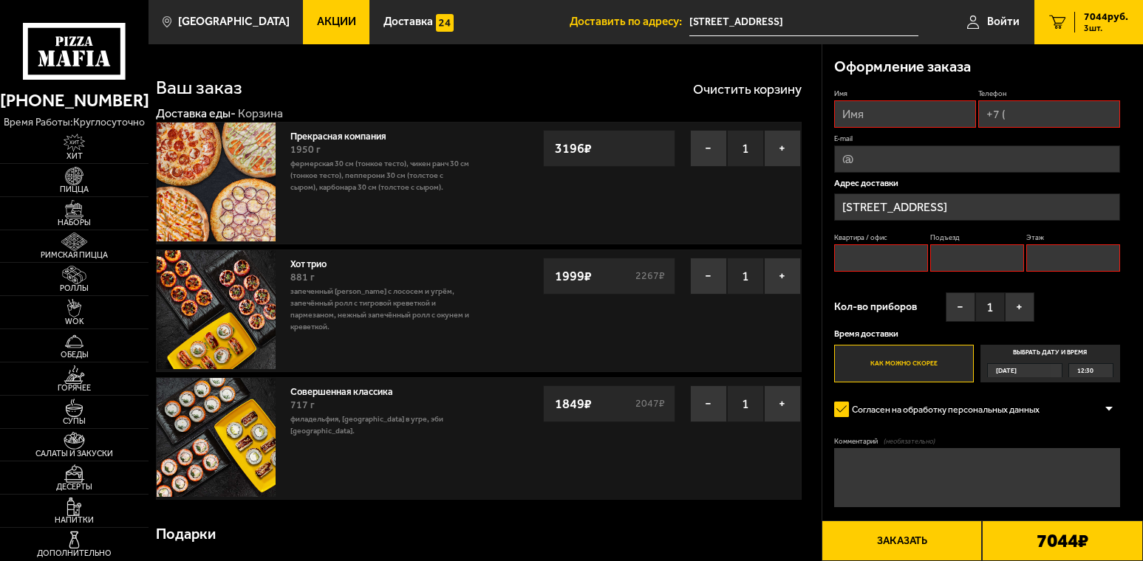
scroll to position [0, 0]
click at [875, 256] on input "Квартира / офис" at bounding box center [881, 258] width 94 height 27
click at [867, 110] on input "Имя" at bounding box center [905, 113] width 142 height 27
type input "[PERSON_NAME]"
click at [1071, 120] on input "Телефон" at bounding box center [1049, 113] width 142 height 27
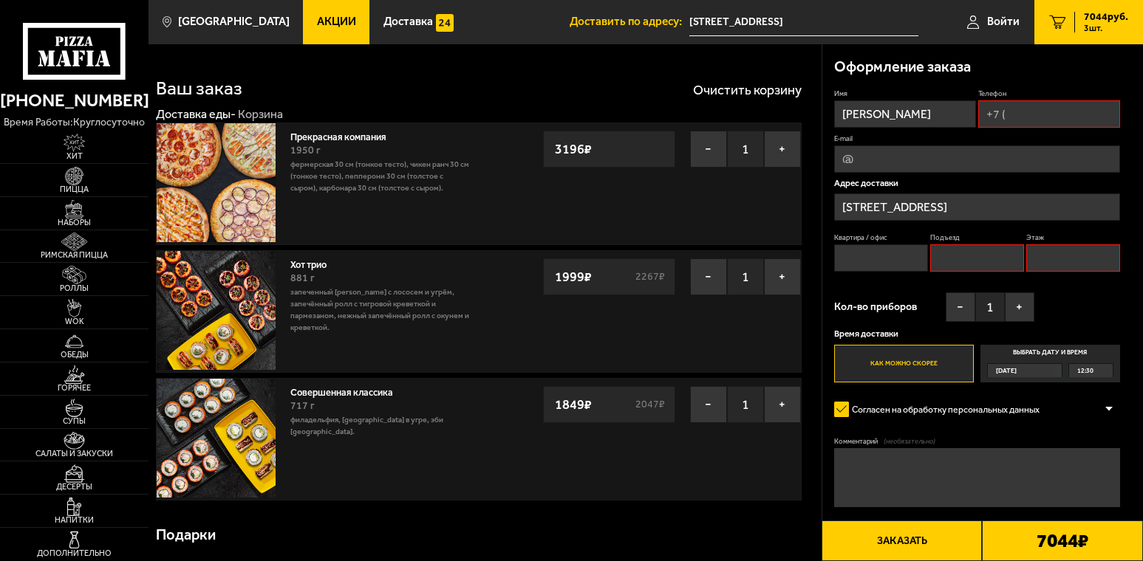
type input "[PHONE_NUMBER]"
type input "[EMAIL_ADDRESS][DOMAIN_NAME]"
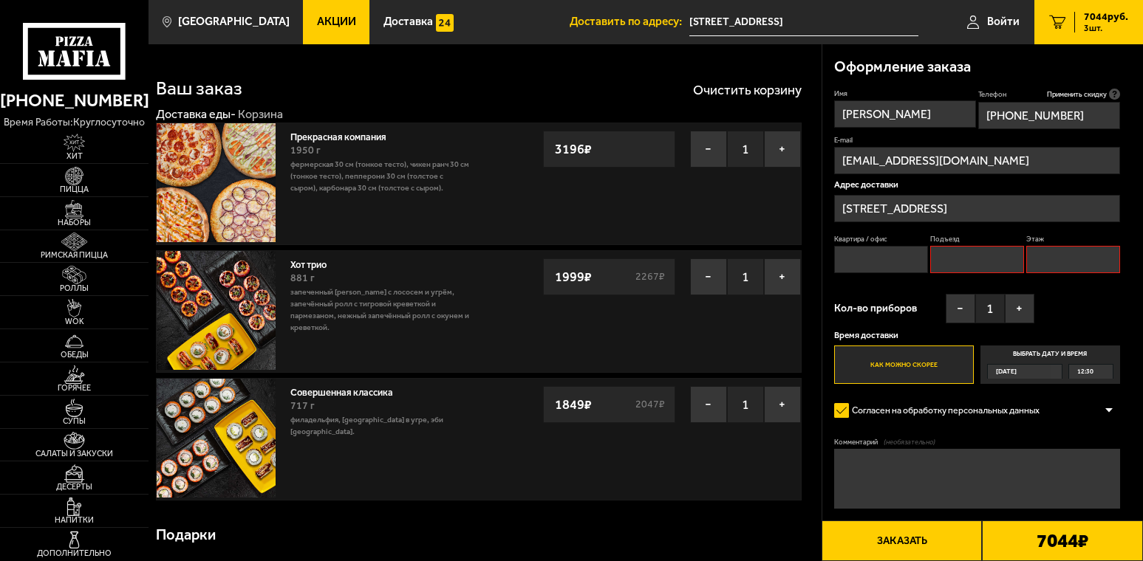
type input "[PHONE_NUMBER]"
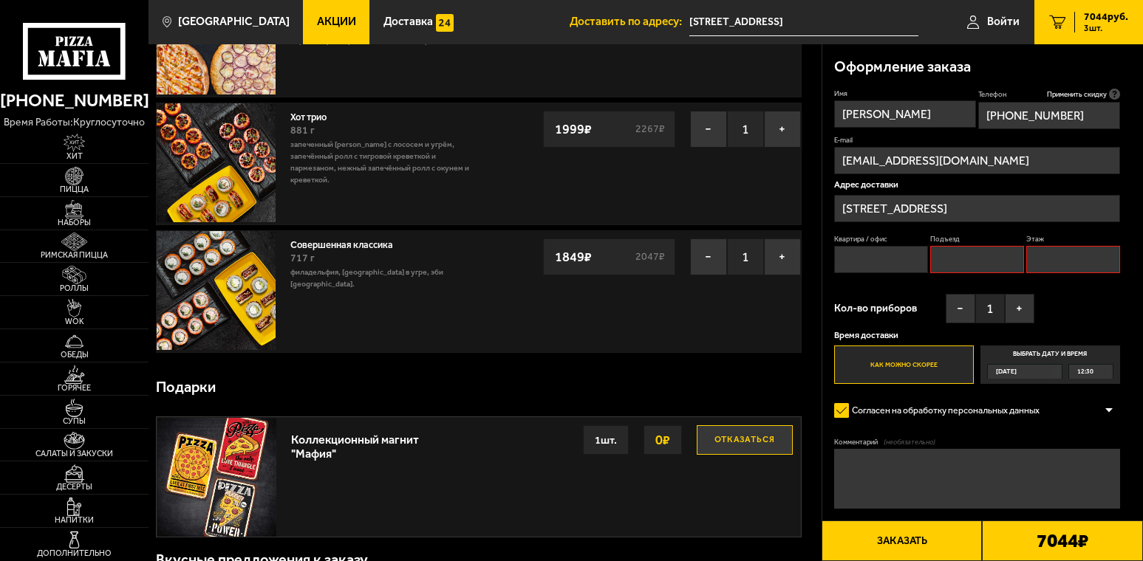
click at [914, 547] on button "Заказать" at bounding box center [902, 541] width 161 height 41
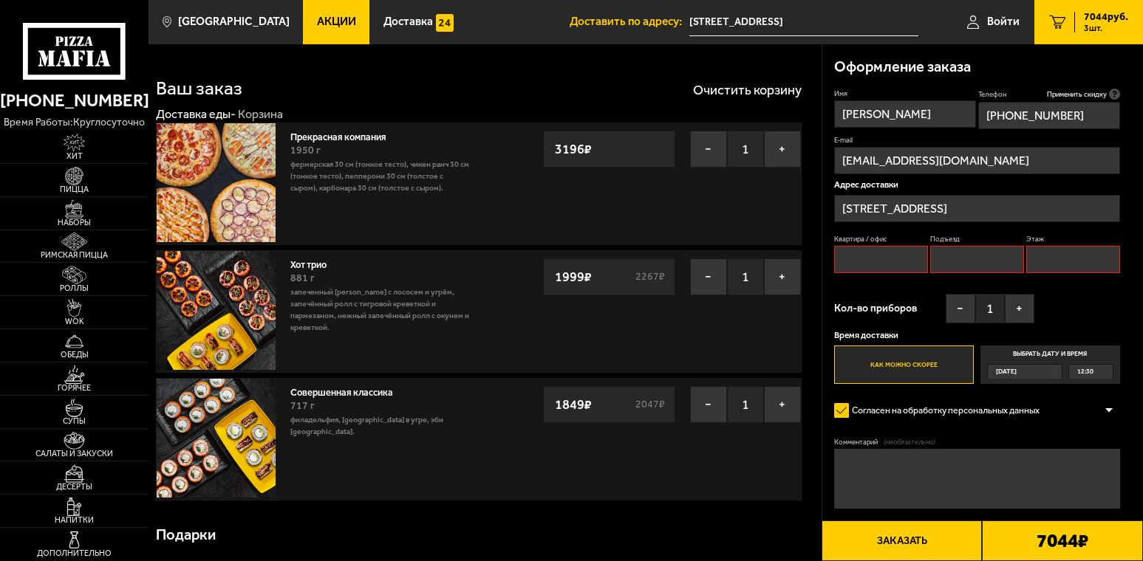
click at [894, 267] on input "Квартира / офис" at bounding box center [881, 259] width 94 height 27
type input "1"
click at [1000, 262] on input "Подъезд" at bounding box center [977, 259] width 94 height 27
type input "11"
click at [957, 496] on textarea "Комментарий (необязательно)" at bounding box center [977, 479] width 286 height 60
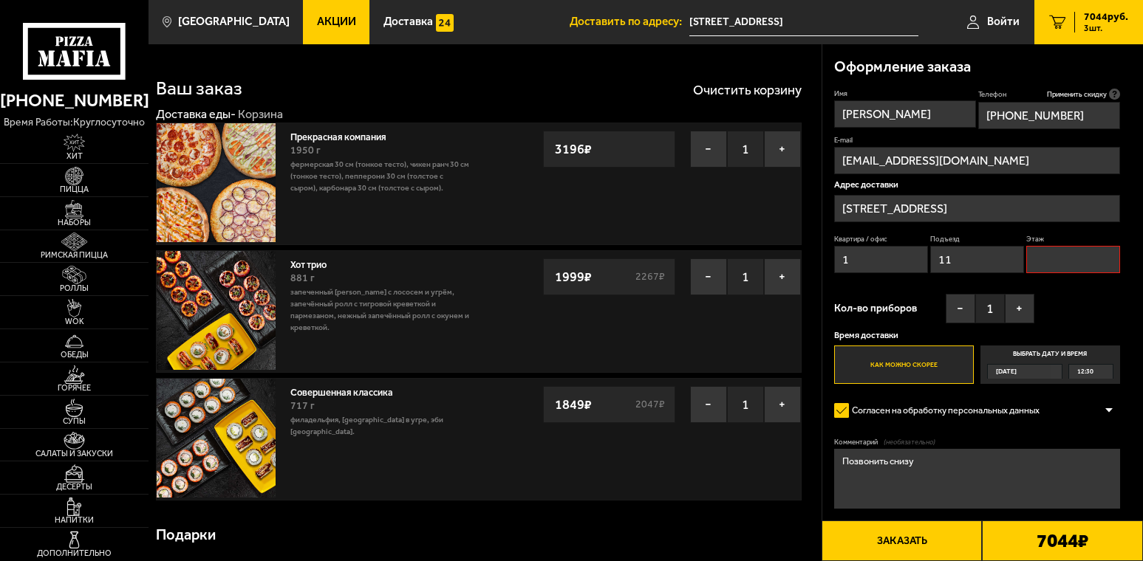
type textarea "Позвонить снизу"
click at [910, 546] on button "Заказать" at bounding box center [902, 541] width 161 height 41
click at [1065, 264] on input "Этаж" at bounding box center [1073, 259] width 94 height 27
type input "1"
click at [904, 554] on button "Заказать" at bounding box center [902, 541] width 161 height 41
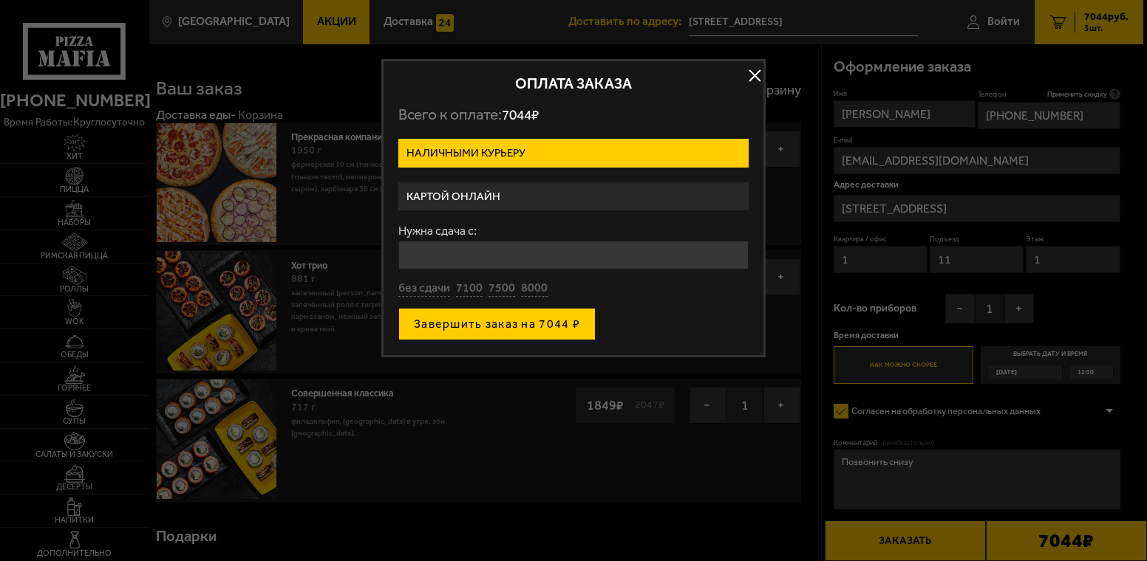
click at [453, 326] on button "Завершить заказ на 7044 ₽" at bounding box center [496, 324] width 197 height 33
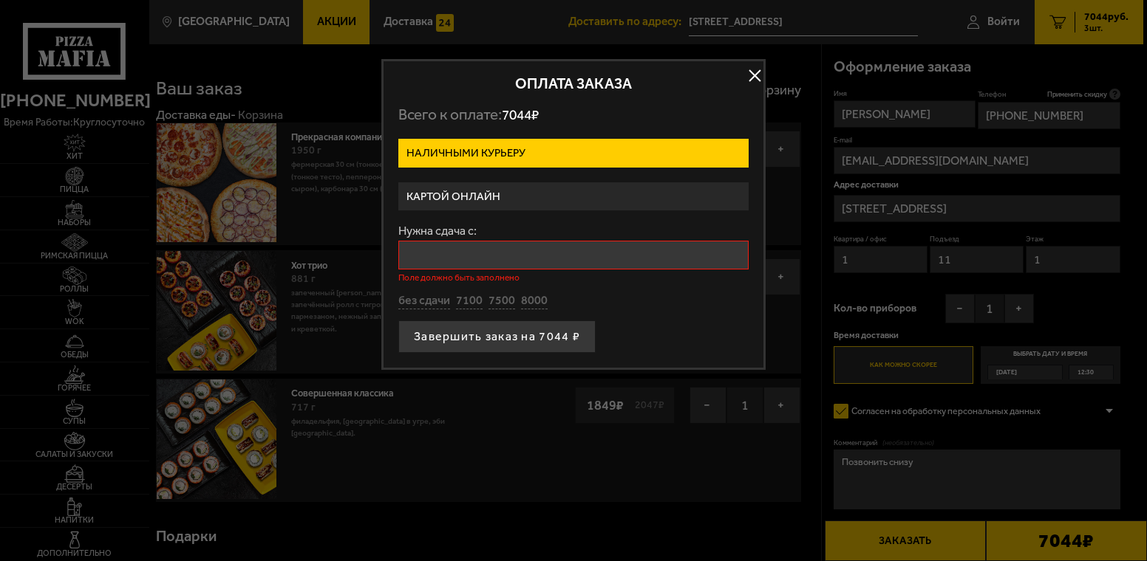
drag, startPoint x: 454, startPoint y: 238, endPoint x: 450, endPoint y: 253, distance: 15.2
click at [452, 242] on div "Нужна сдача с: Поле должно быть заполнено" at bounding box center [573, 253] width 350 height 57
click at [450, 253] on input "Нужна сдача с:" at bounding box center [573, 255] width 350 height 29
click at [428, 305] on button "без сдачи" at bounding box center [424, 301] width 52 height 16
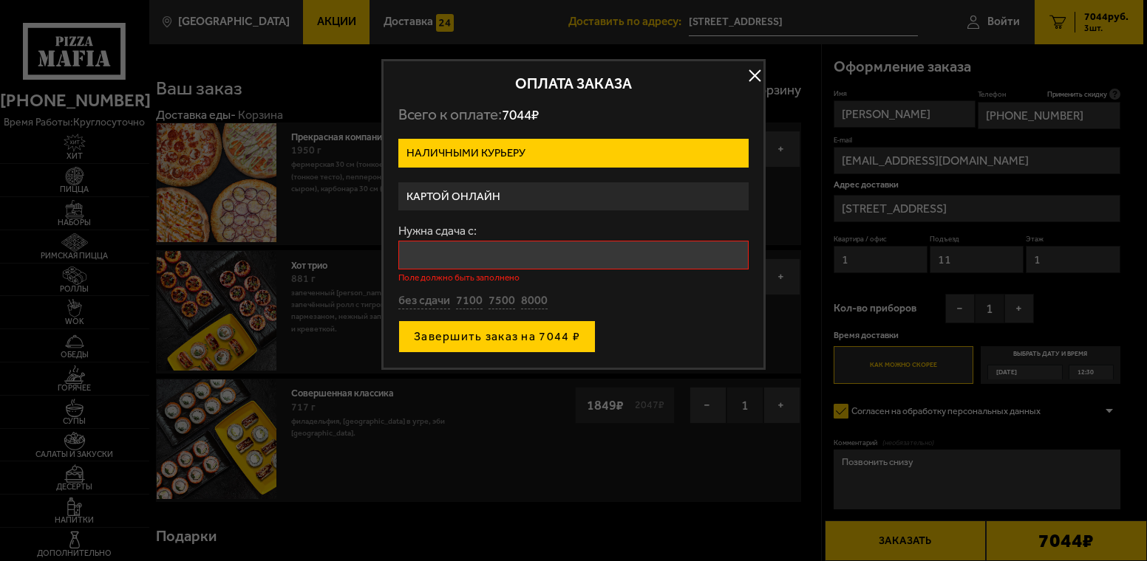
type input "0"
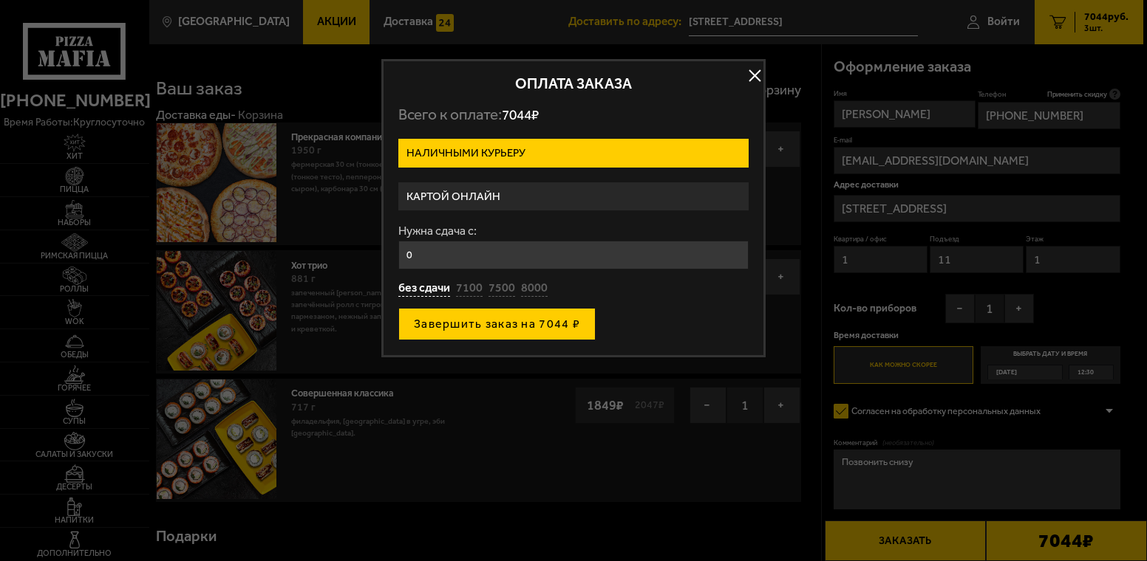
click at [443, 332] on button "Завершить заказ на 7044 ₽" at bounding box center [496, 324] width 197 height 33
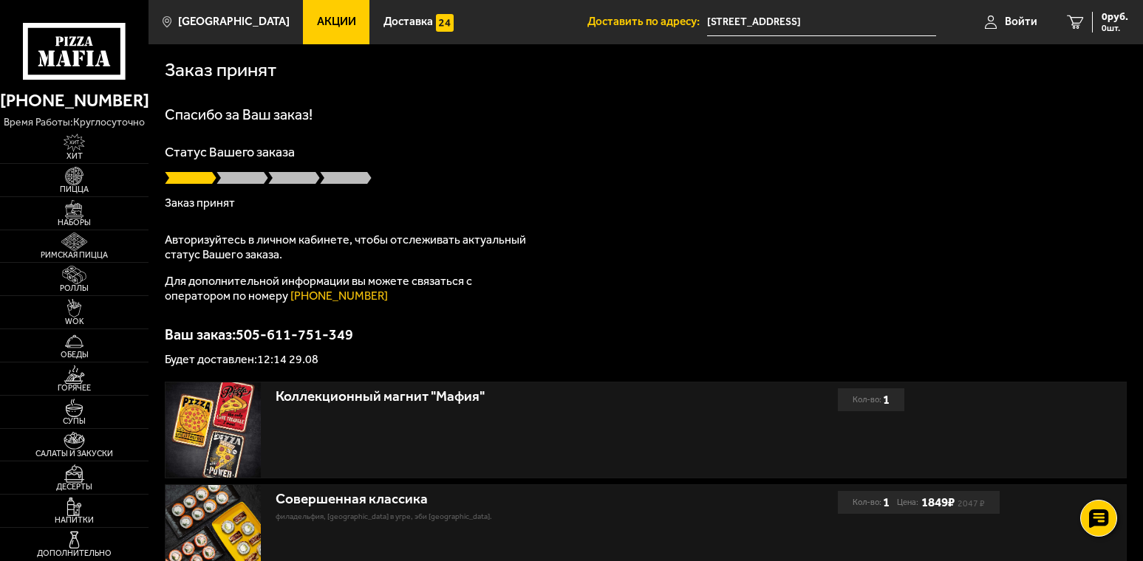
click at [665, 194] on div "Статус Вашего заказа Заказ принят" at bounding box center [646, 178] width 962 height 64
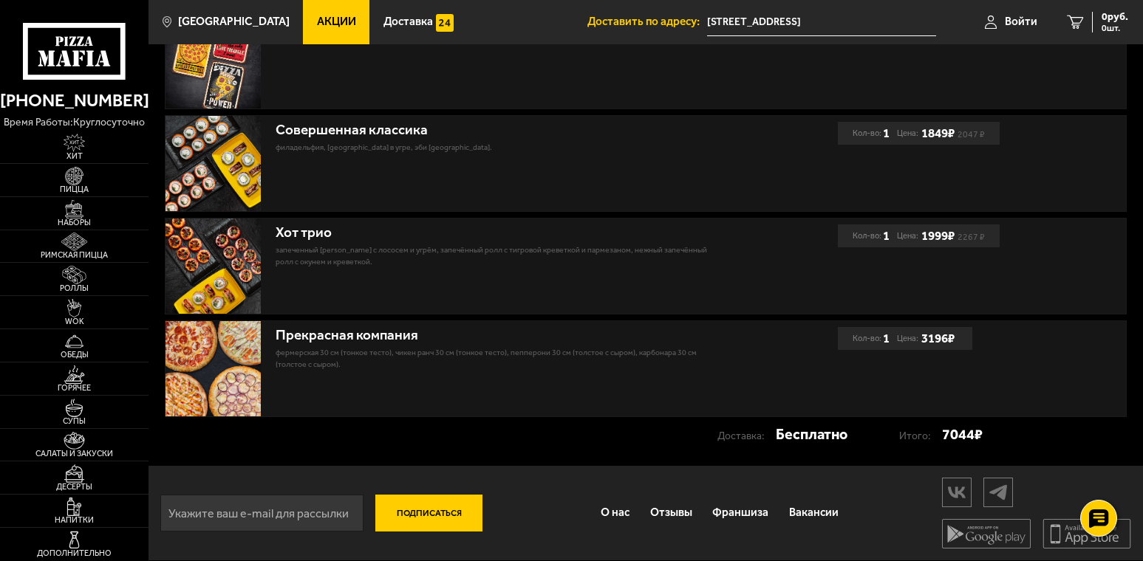
scroll to position [370, 0]
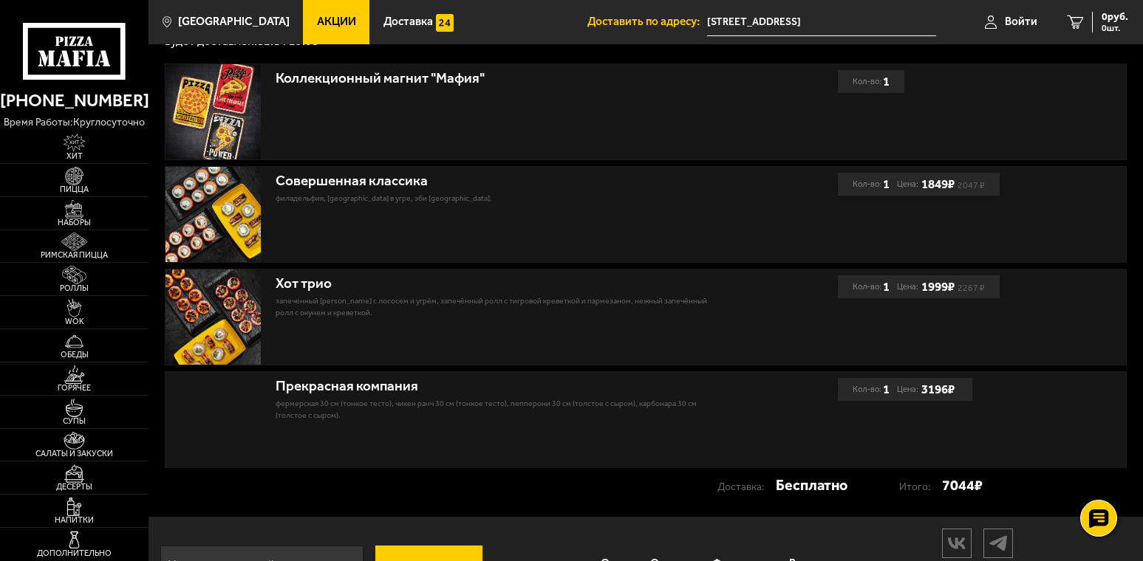
scroll to position [370, 0]
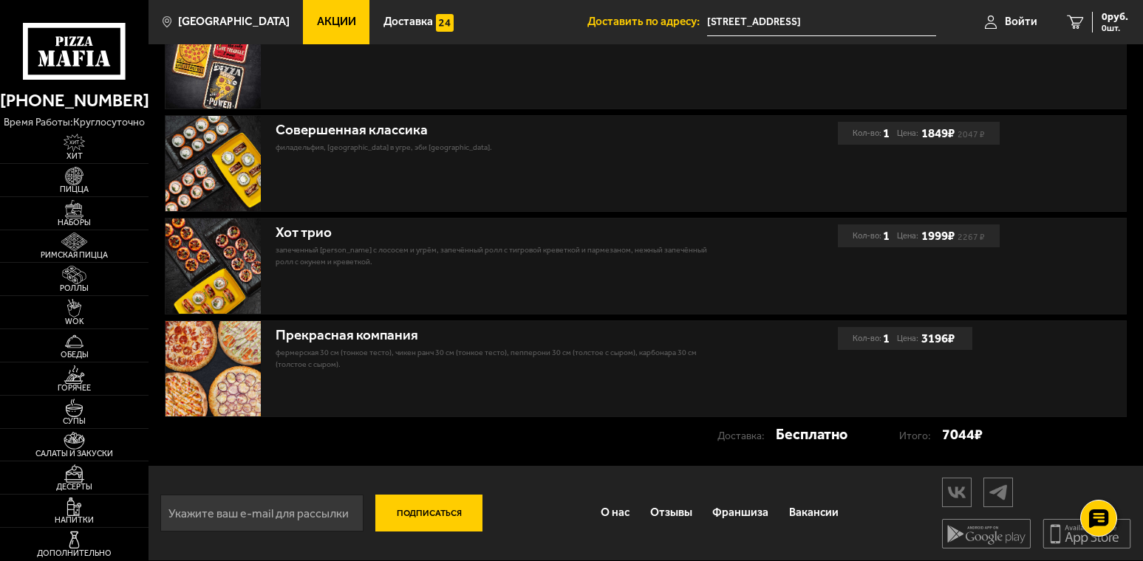
click at [772, 306] on div "Хот трио Запеченный [PERSON_NAME] с лососем и угрём, Запечённый ролл с тигровой…" at bounding box center [501, 266] width 672 height 95
click at [556, 379] on div "Прекрасная компания Фермерская 30 см (тонкое тесто), Чикен Ранч 30 см (тонкое т…" at bounding box center [501, 368] width 672 height 95
click at [404, 191] on div "Совершенная классика Филадельфия, [GEOGRAPHIC_DATA] в [GEOGRAPHIC_DATA], Эби Ка…" at bounding box center [501, 163] width 672 height 95
click at [403, 180] on div "Совершенная классика Филадельфия, [GEOGRAPHIC_DATA] в [GEOGRAPHIC_DATA], Эби Ка…" at bounding box center [501, 163] width 672 height 95
click at [547, 165] on div "Совершенная классика Филадельфия, [GEOGRAPHIC_DATA] в [GEOGRAPHIC_DATA], Эби Ка…" at bounding box center [501, 163] width 672 height 95
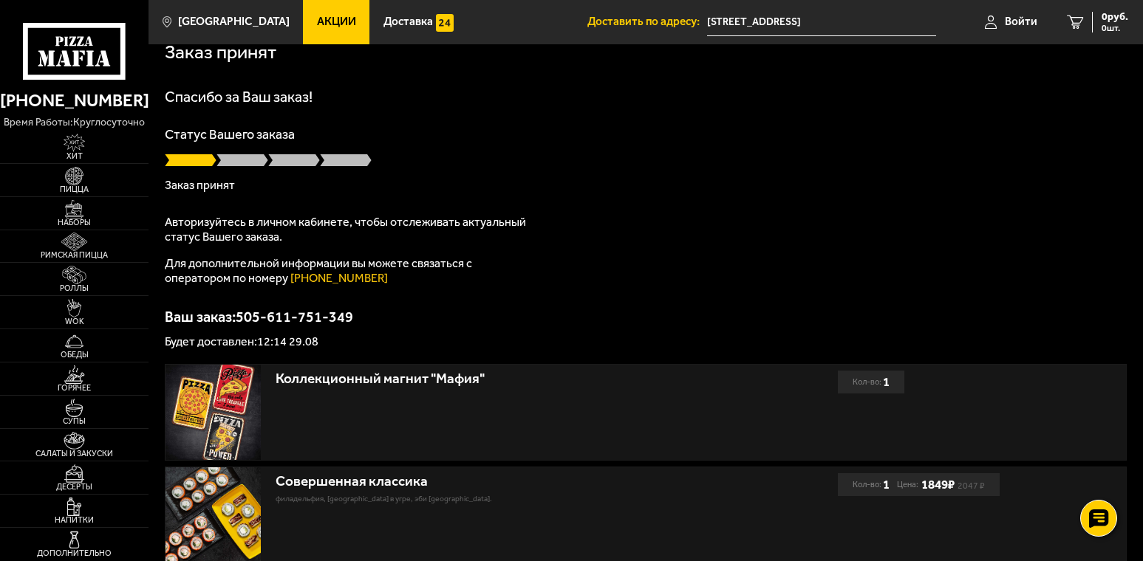
scroll to position [0, 0]
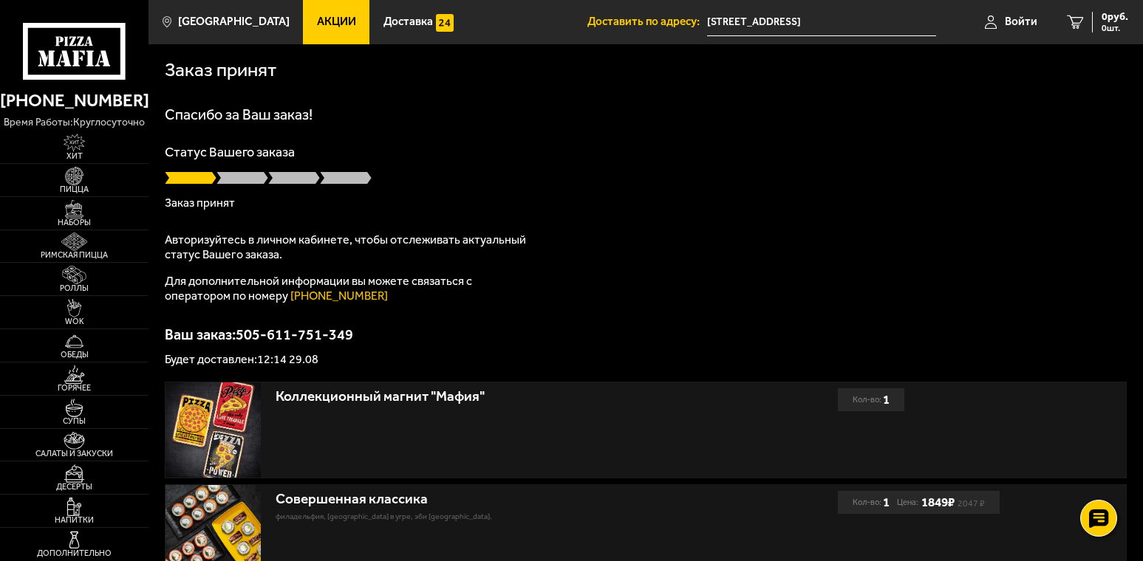
drag, startPoint x: 793, startPoint y: 278, endPoint x: 799, endPoint y: 284, distance: 8.9
click at [800, 282] on div "Спасибо за Ваш заказ! Статус Вашего заказа Заказ принят Авторизуйтесь в личном …" at bounding box center [646, 236] width 962 height 259
click at [602, 329] on p "Ваш заказ: 505-611-751-349" at bounding box center [646, 334] width 962 height 15
click at [201, 359] on p "Будет доставлен: 12:14 29.08" at bounding box center [646, 360] width 962 height 12
drag, startPoint x: 275, startPoint y: 360, endPoint x: 283, endPoint y: 361, distance: 8.2
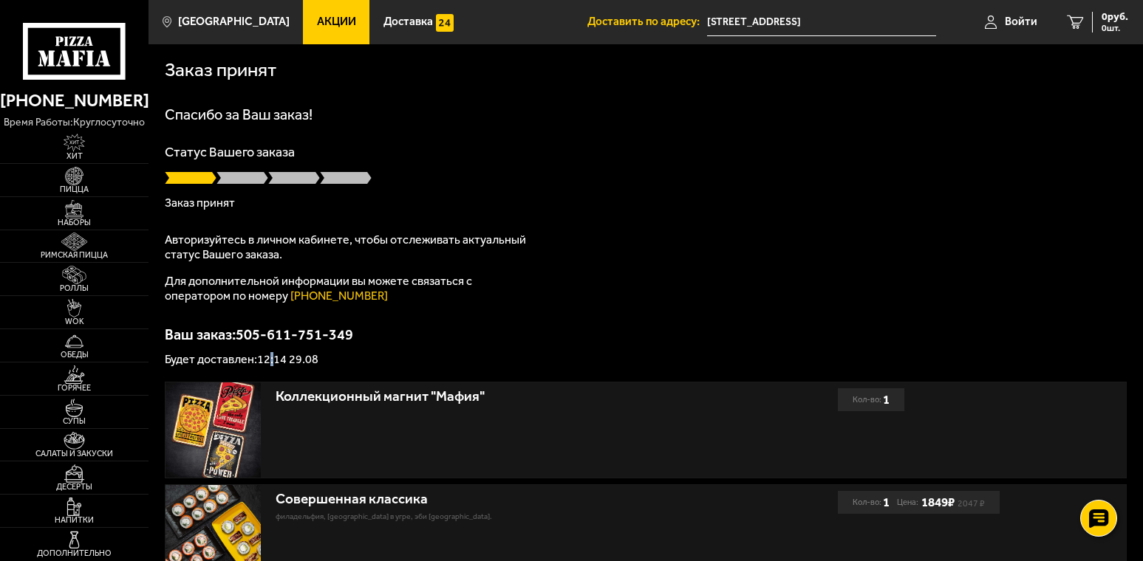
click at [283, 361] on p "Будет доставлен: 12:14 29.08" at bounding box center [646, 360] width 962 height 12
click at [562, 346] on div "Ваш заказ: 505-611-751-349 Будет доставлен: 12:14 29.08" at bounding box center [646, 346] width 962 height 38
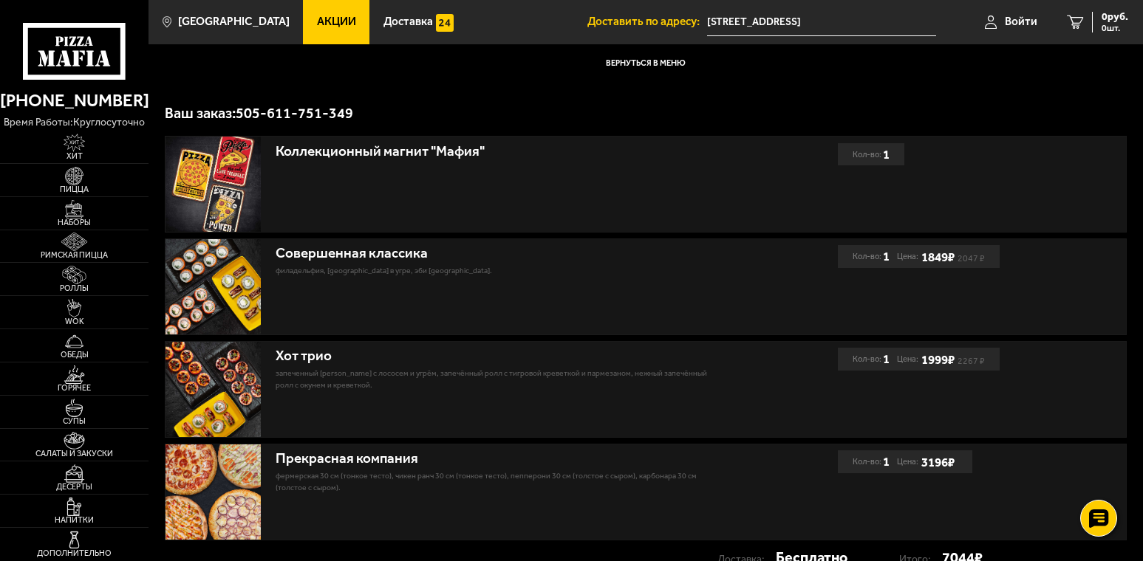
scroll to position [222, 0]
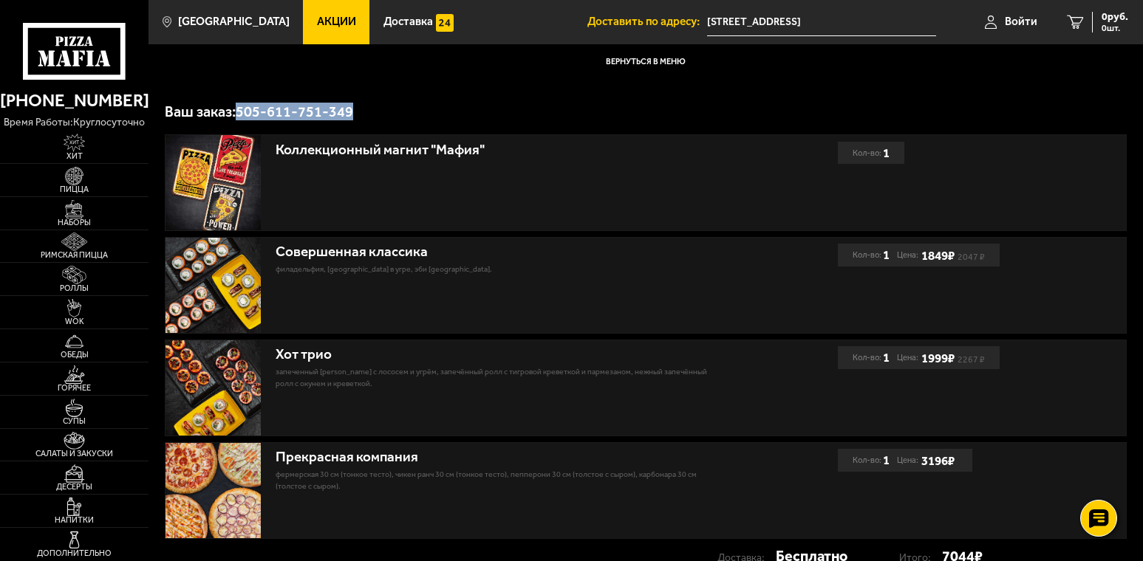
drag, startPoint x: 391, startPoint y: 114, endPoint x: 239, endPoint y: 114, distance: 151.4
click at [239, 114] on p "Ваш заказ: 505-611-751-349" at bounding box center [646, 111] width 962 height 15
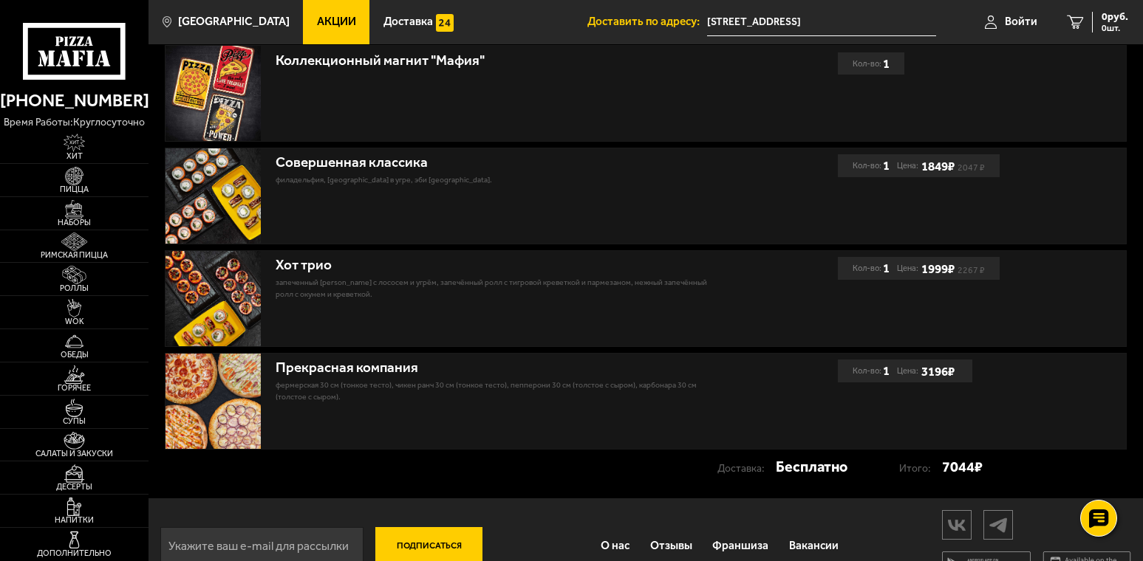
scroll to position [345, 0]
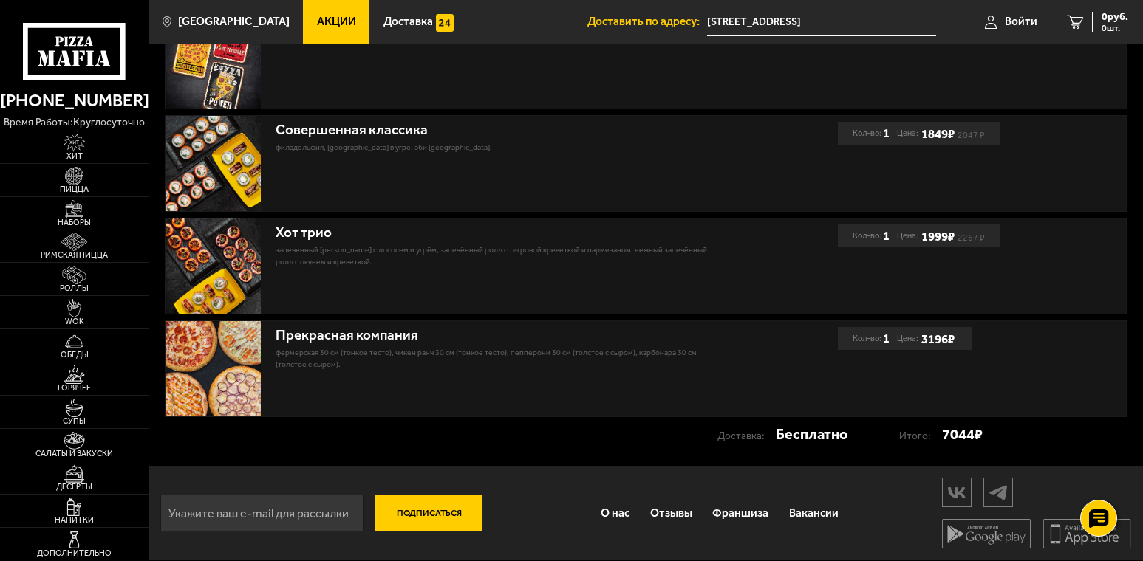
click at [794, 438] on strong "Бесплатно" at bounding box center [812, 434] width 72 height 23
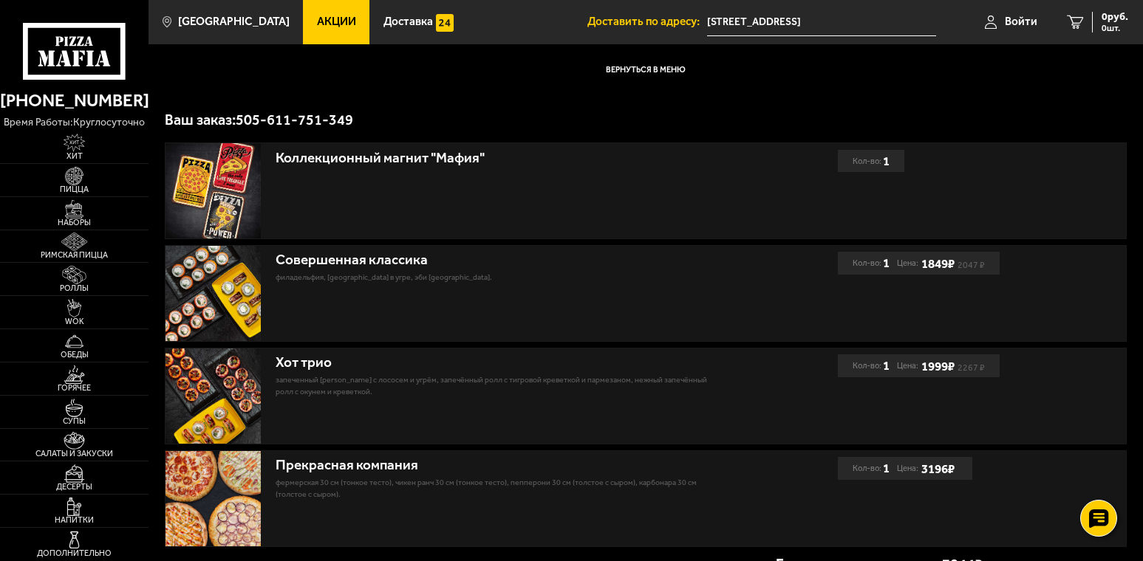
scroll to position [197, 0]
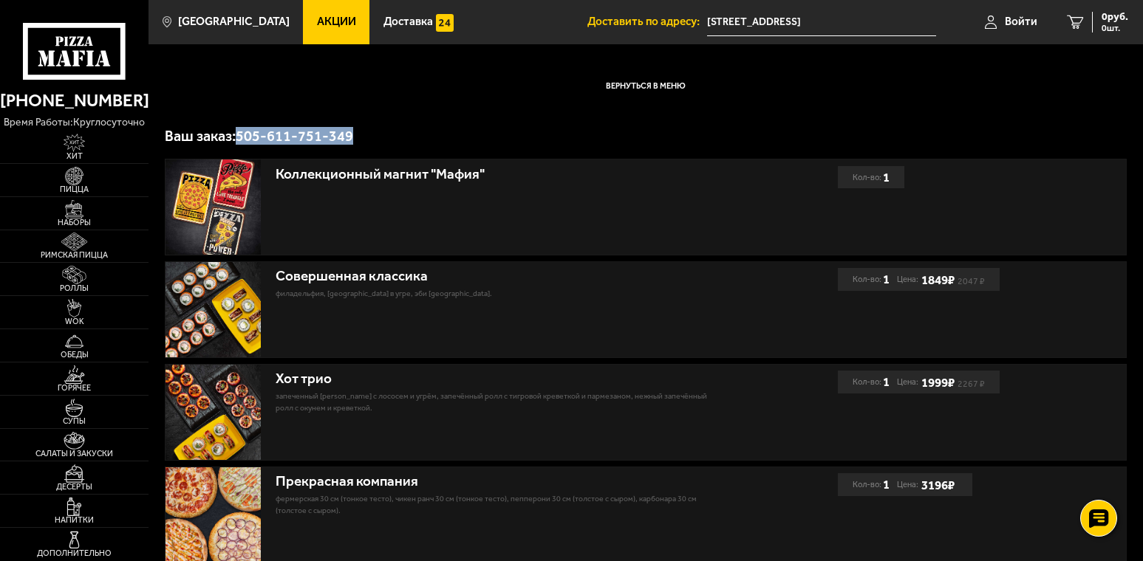
drag, startPoint x: 364, startPoint y: 140, endPoint x: 242, endPoint y: 140, distance: 122.6
click at [242, 140] on p "Ваш заказ: 505-611-751-349" at bounding box center [646, 136] width 962 height 15
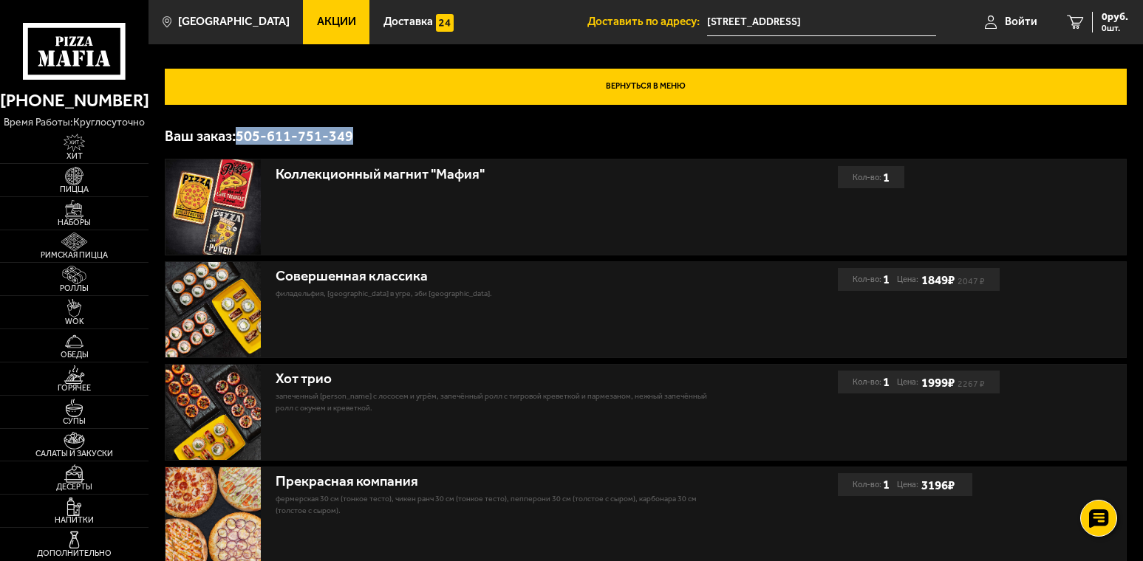
click at [584, 103] on link "Вернуться в меню" at bounding box center [646, 86] width 962 height 35
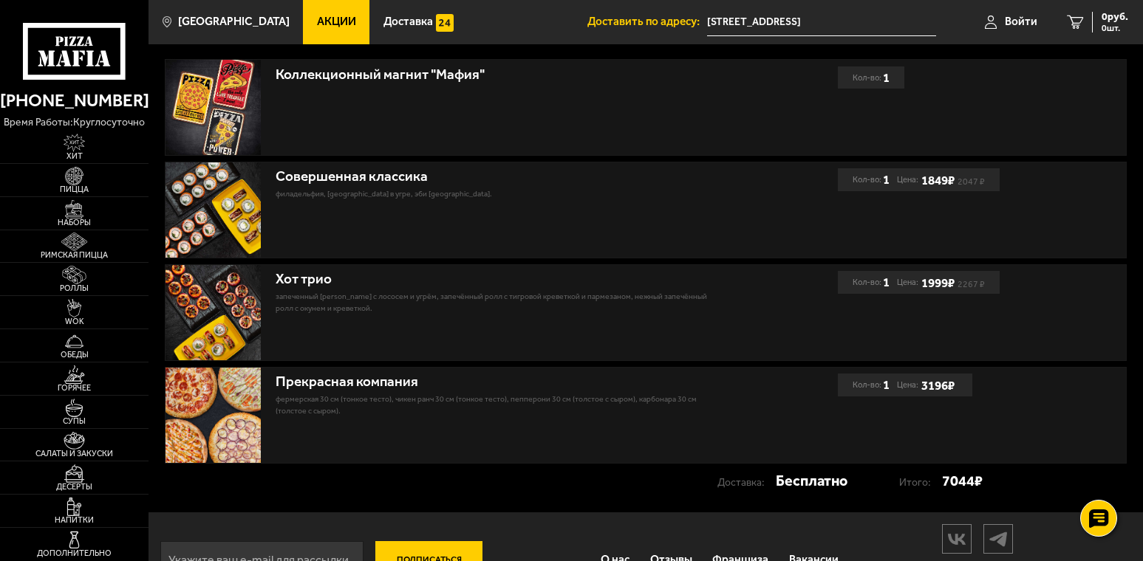
scroll to position [345, 0]
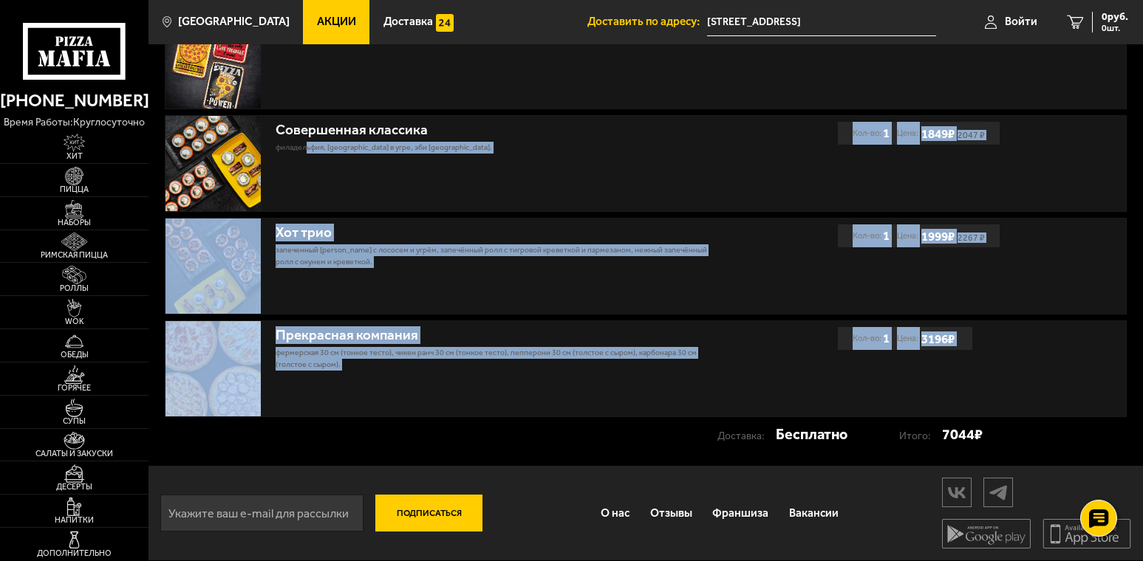
drag, startPoint x: 359, startPoint y: 431, endPoint x: 307, endPoint y: 140, distance: 296.4
click at [307, 140] on div "Коллекционный магнит "Мафия" Кол-во: 1 Совершенная классика Филадельфия, [GEOGR…" at bounding box center [645, 231] width 994 height 436
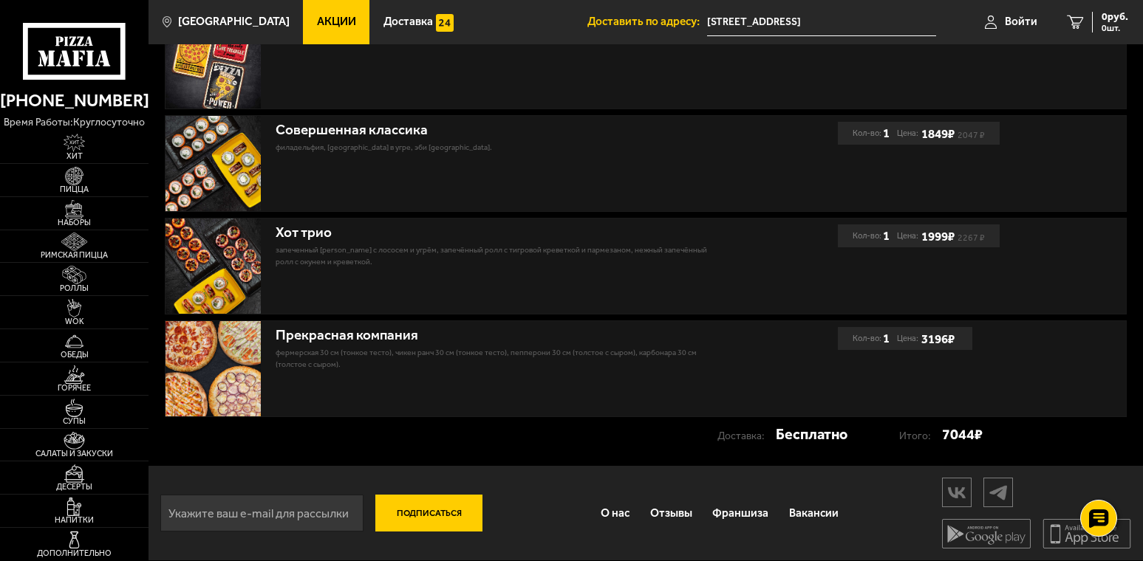
click at [535, 94] on div "Коллекционный магнит "Мафия"" at bounding box center [501, 60] width 672 height 95
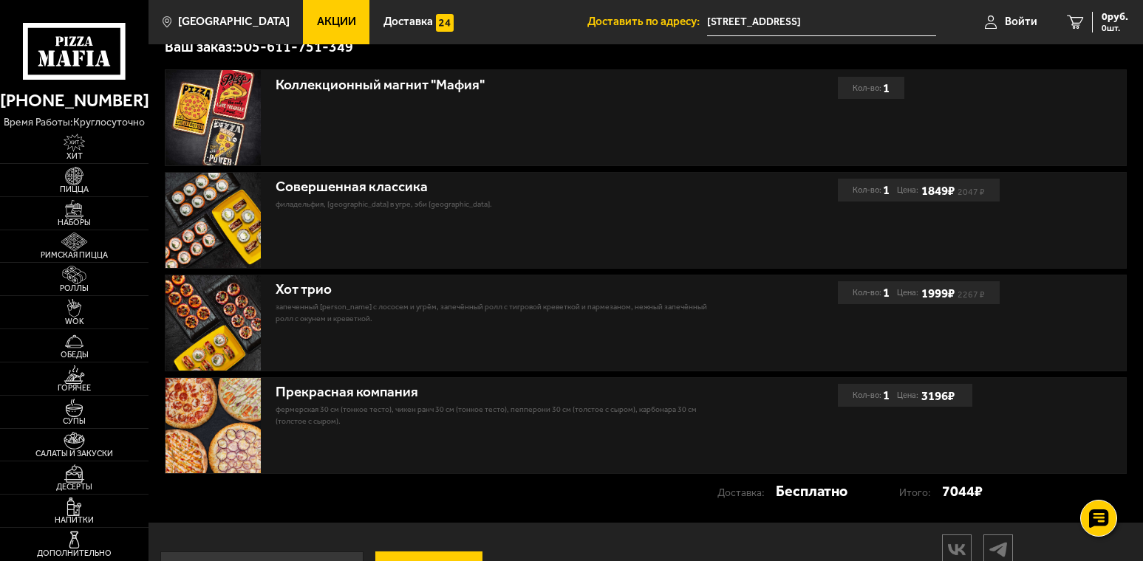
scroll to position [271, 0]
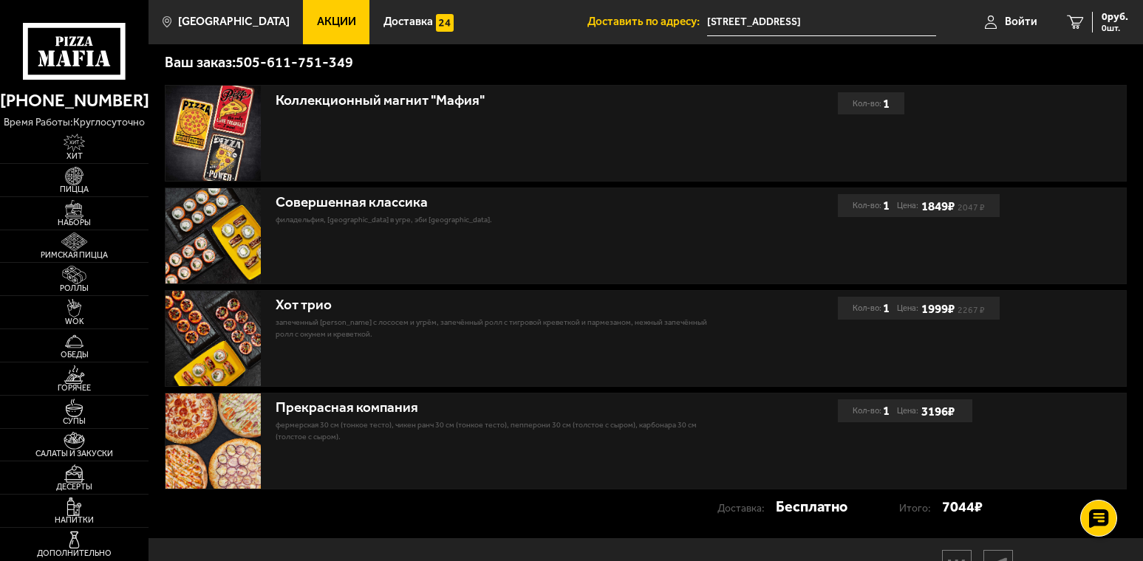
click at [354, 141] on div "Коллекционный магнит "Мафия"" at bounding box center [501, 133] width 672 height 95
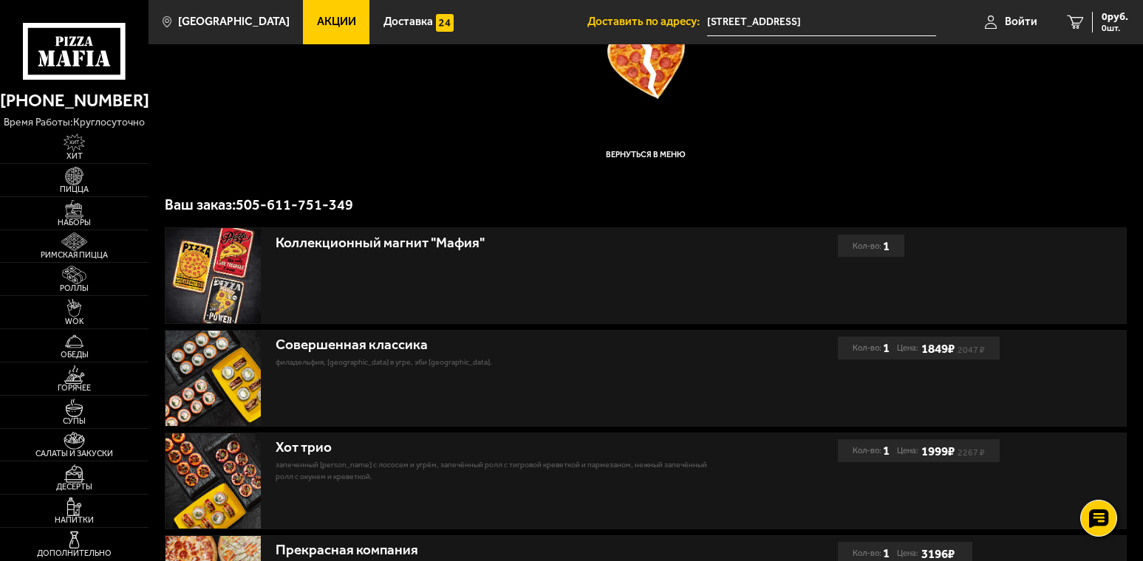
scroll to position [123, 0]
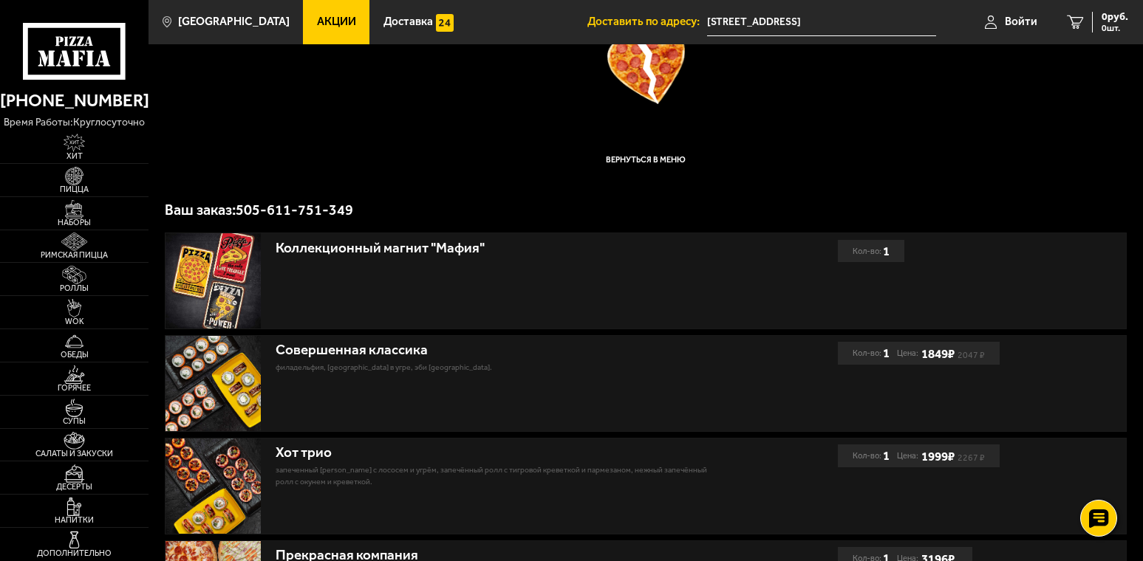
click at [706, 186] on div "Ваш заказ был отменен Вернуться в меню Ваш заказ: 505-611-751-349" at bounding box center [646, 100] width 962 height 233
click at [561, 202] on p "Ваш заказ: 505-611-751-349" at bounding box center [646, 209] width 962 height 15
click at [321, 209] on p "Ваш заказ: 505-611-751-349" at bounding box center [646, 209] width 962 height 15
click at [321, 208] on p "Ваш заказ: 505-611-751-349" at bounding box center [646, 209] width 962 height 15
drag, startPoint x: 232, startPoint y: 208, endPoint x: 364, endPoint y: 205, distance: 132.3
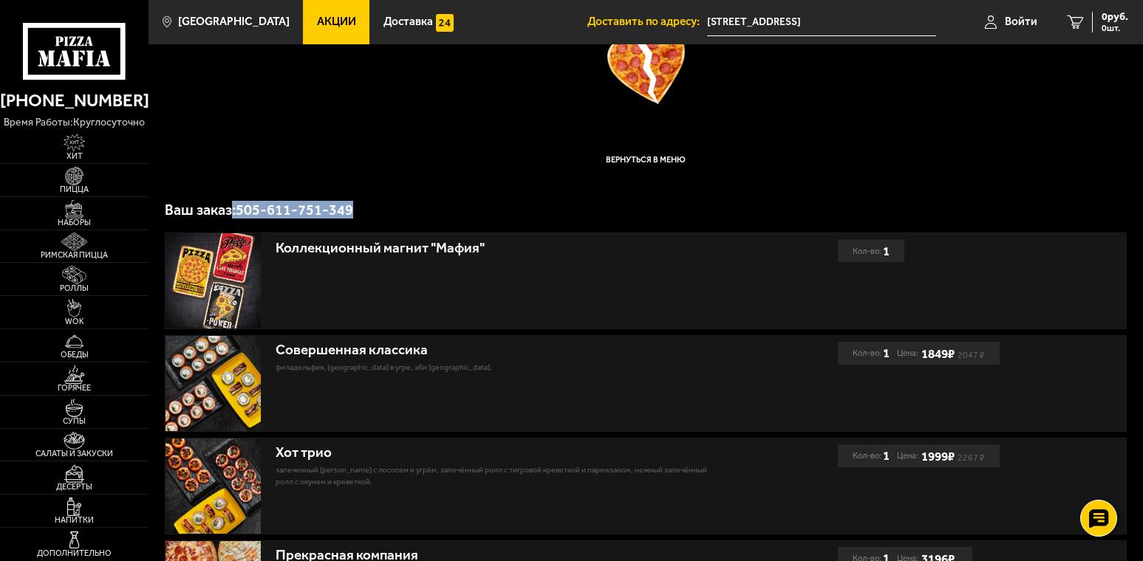
click at [364, 205] on p "Ваш заказ: 505-611-751-349" at bounding box center [646, 209] width 962 height 15
click at [454, 211] on p "Ваш заказ: 505-611-751-349" at bounding box center [646, 209] width 962 height 15
click at [443, 208] on p "Ваш заказ: 505-611-751-349" at bounding box center [646, 209] width 962 height 15
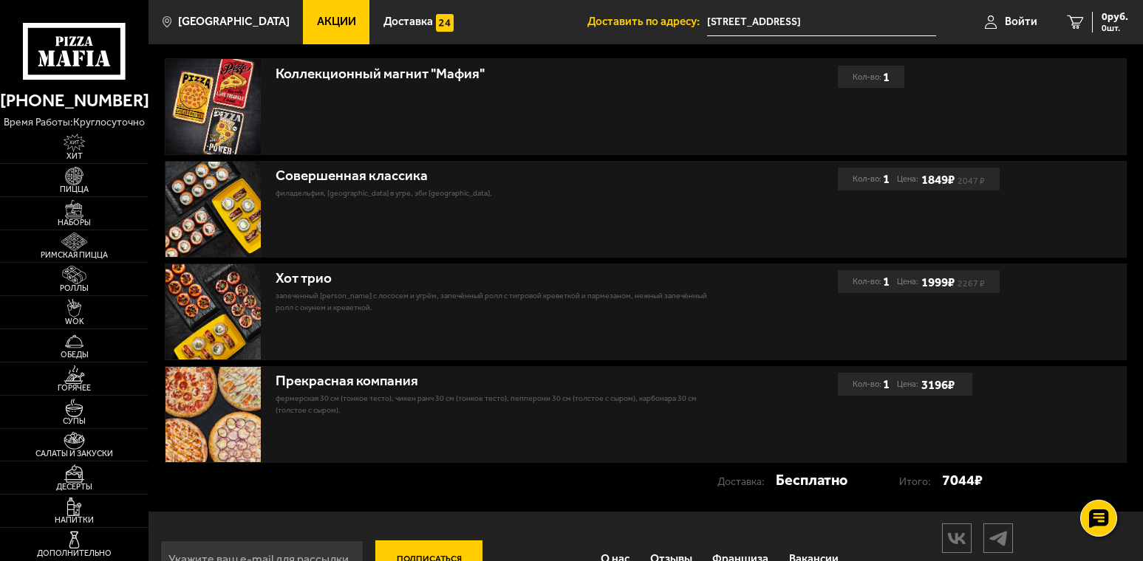
scroll to position [271, 0]
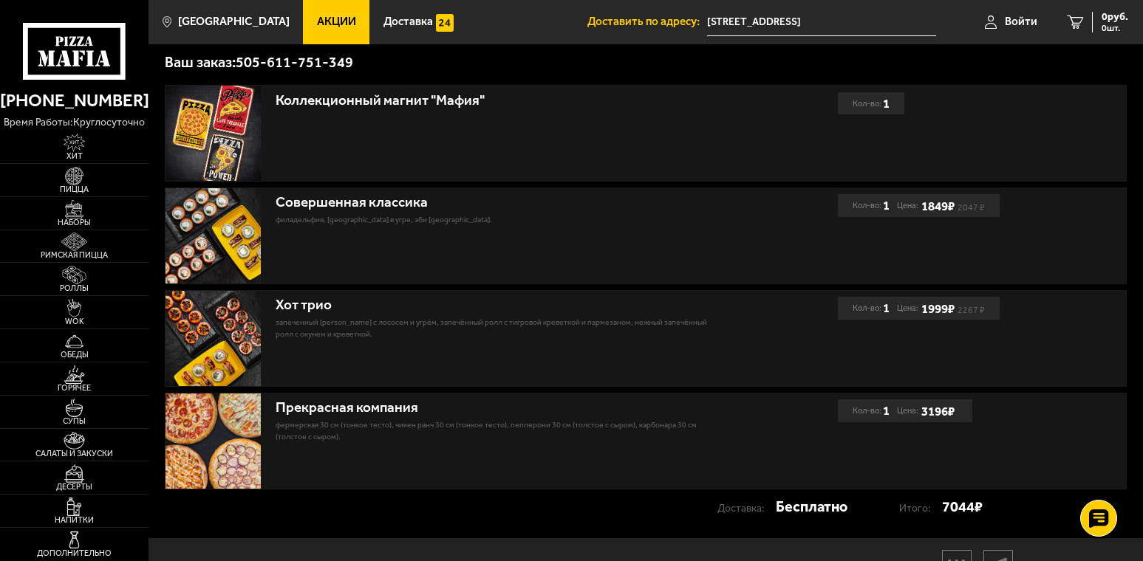
click at [240, 418] on img at bounding box center [212, 441] width 95 height 95
click at [301, 440] on p "Фермерская 30 см (тонкое тесто), Чикен Ранч 30 см (тонкое тесто), Пепперони 30 …" at bounding box center [501, 432] width 451 height 24
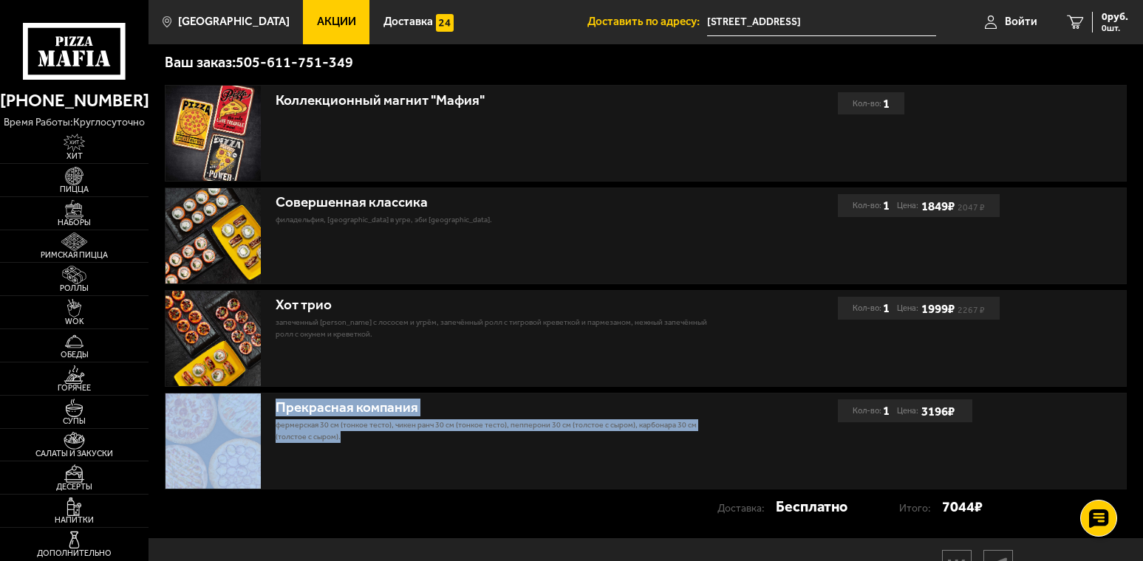
drag, startPoint x: 267, startPoint y: 409, endPoint x: 410, endPoint y: 451, distance: 149.2
click at [410, 451] on div "Прекрасная компания Фермерская 30 см (тонкое тесто), Чикен Ранч 30 см (тонкое т…" at bounding box center [501, 441] width 672 height 95
drag, startPoint x: 410, startPoint y: 451, endPoint x: 604, endPoint y: 479, distance: 196.4
click at [604, 479] on div "Прекрасная компания Фермерская 30 см (тонкое тесто), Чикен Ранч 30 см (тонкое т…" at bounding box center [501, 441] width 672 height 95
click at [445, 483] on div "Прекрасная компания Фермерская 30 см (тонкое тесто), Чикен Ранч 30 см (тонкое т…" at bounding box center [501, 441] width 672 height 95
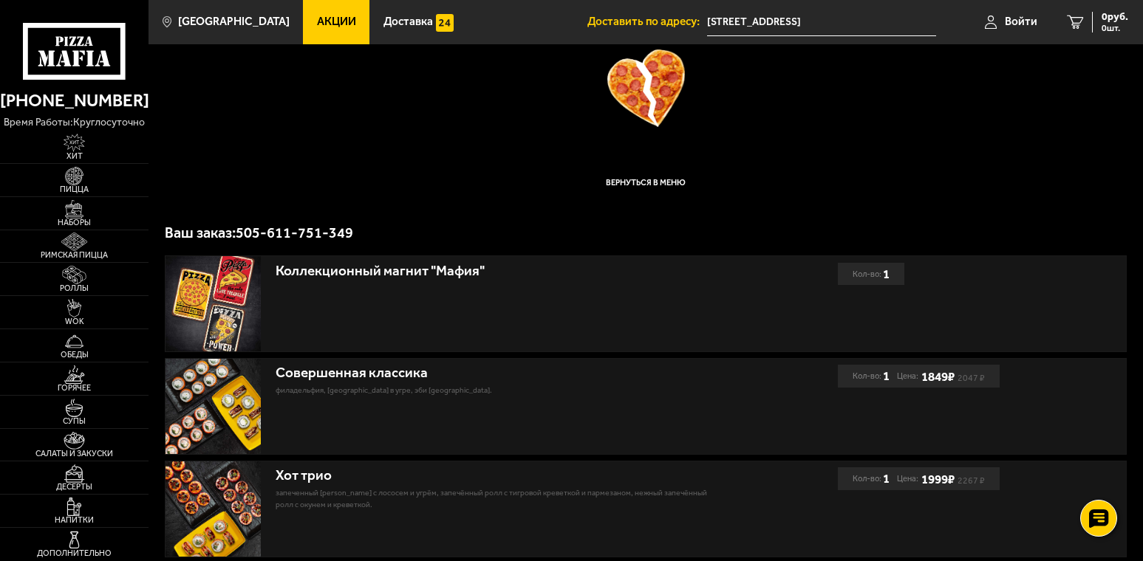
scroll to position [123, 0]
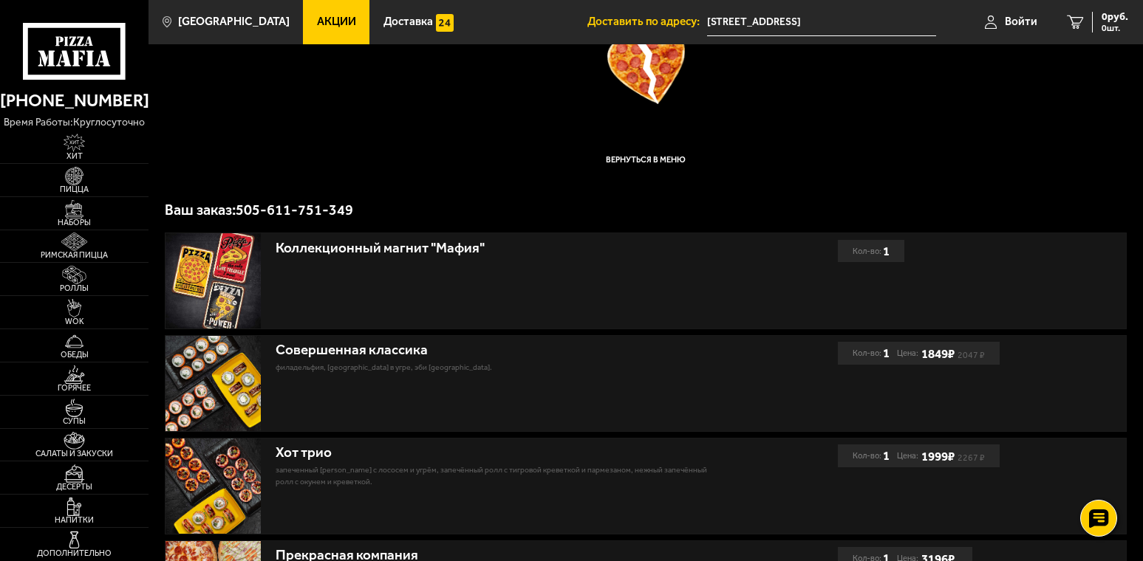
drag, startPoint x: 401, startPoint y: 257, endPoint x: 535, endPoint y: 398, distance: 194.4
click at [446, 287] on div "Коллекционный магнит "Мафия"" at bounding box center [501, 280] width 672 height 95
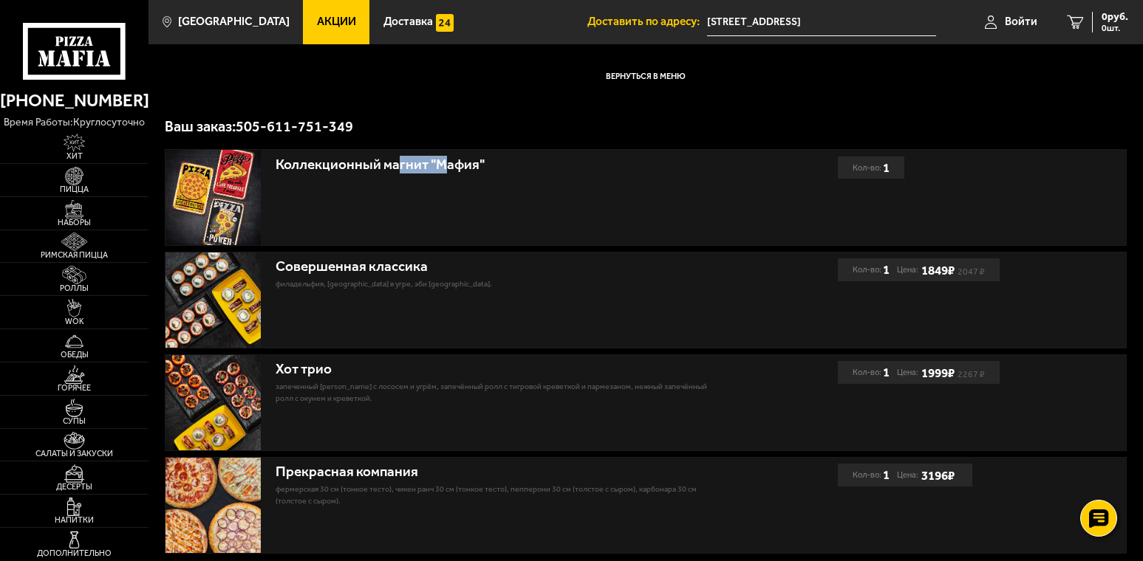
scroll to position [271, 0]
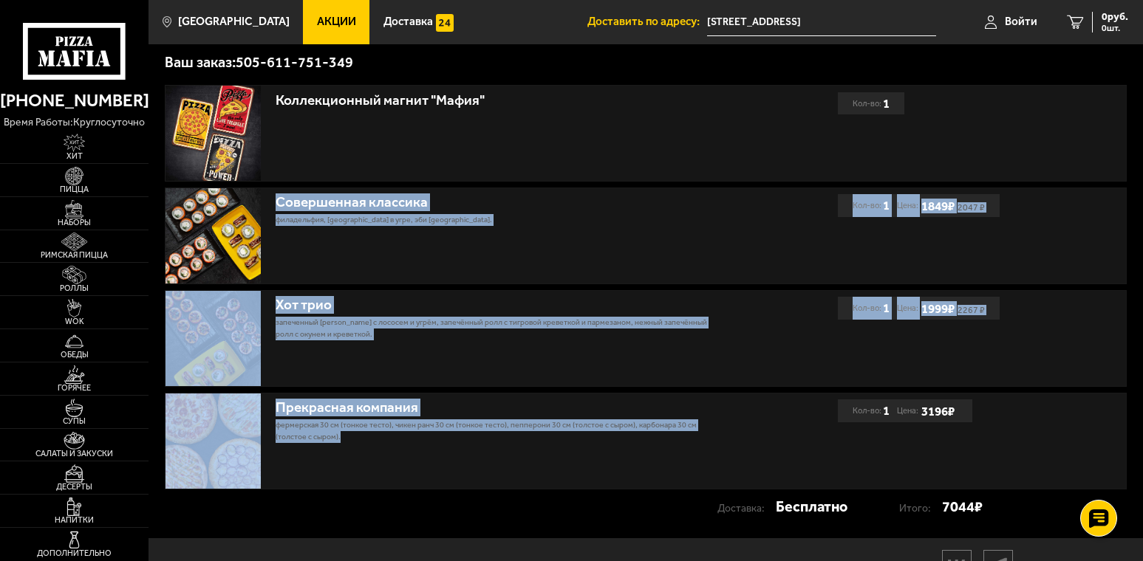
drag, startPoint x: 455, startPoint y: 460, endPoint x: 279, endPoint y: 193, distance: 319.8
click at [279, 193] on div "Коллекционный магнит "Мафия" Кол-во: 1 Совершенная классика Филадельфия, [GEOGR…" at bounding box center [646, 287] width 962 height 405
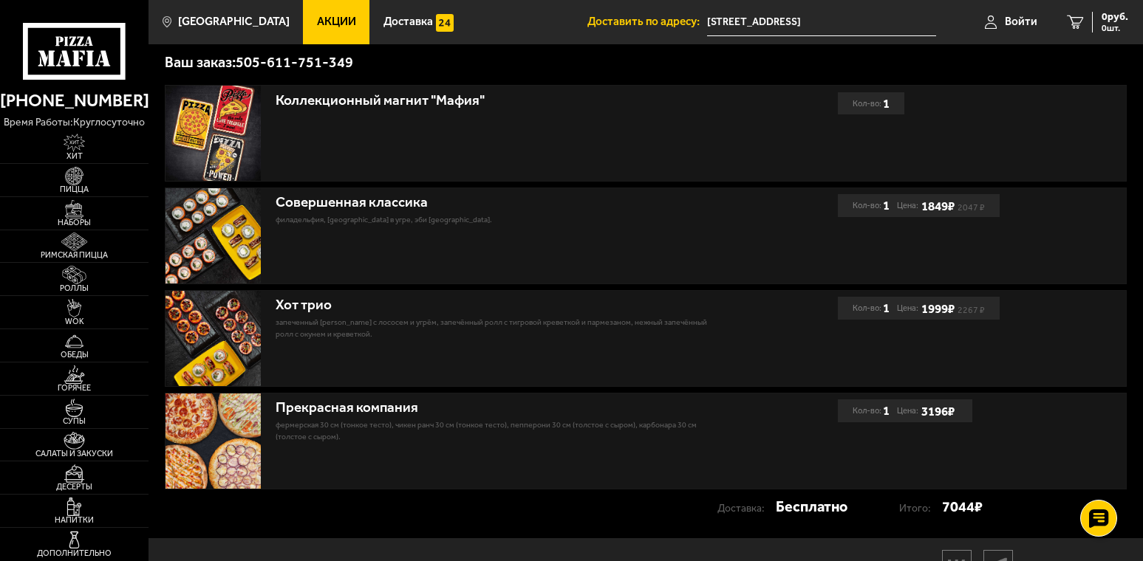
click at [385, 518] on div "Доставка: Бесплатно Итого: 7044 ₽" at bounding box center [574, 508] width 818 height 25
click at [386, 518] on div "Доставка: Бесплатно Итого: 7044 ₽" at bounding box center [574, 508] width 818 height 25
click at [339, 533] on div "Меню Ваш заказ был отменен Вернуться в меню Ваш заказ: 505-611-751-349 Коллекци…" at bounding box center [645, 155] width 994 height 765
click at [1012, 141] on div "Коллекционный магнит "Мафия" Кол-во: 1" at bounding box center [645, 133] width 960 height 95
click at [1062, 120] on div "Коллекционный магнит "Мафия" Кол-во: 1" at bounding box center [645, 133] width 960 height 95
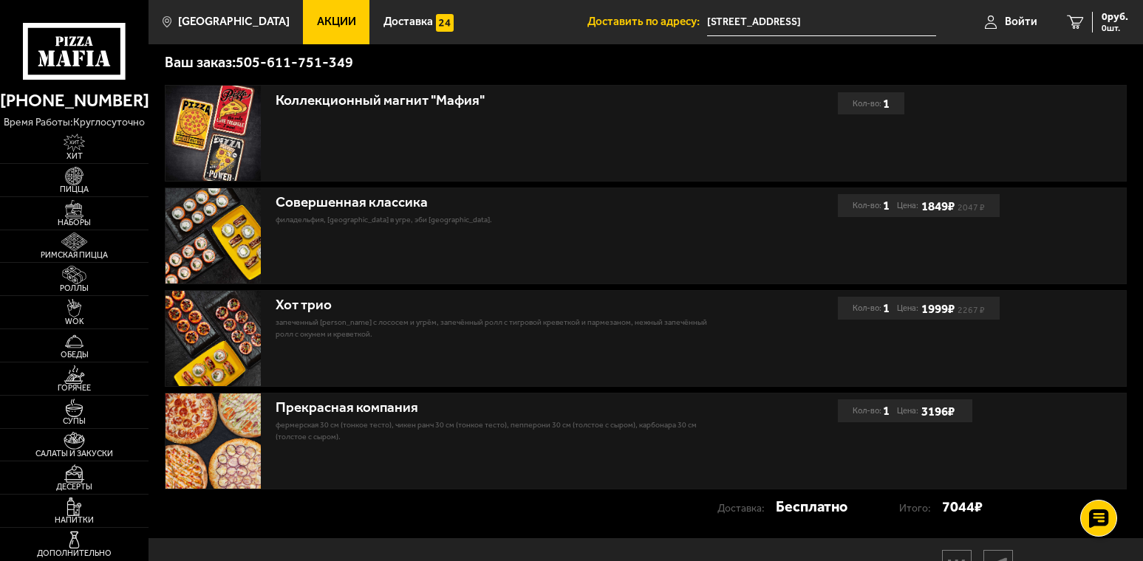
click at [1098, 147] on div "Коллекционный магнит "Мафия" Кол-во: 1" at bounding box center [645, 133] width 960 height 95
click at [1087, 138] on div "Коллекционный магнит "Мафия" Кол-во: 1" at bounding box center [645, 133] width 960 height 95
click at [1086, 131] on div "Коллекционный магнит "Мафия" Кол-во: 1" at bounding box center [645, 133] width 960 height 95
drag, startPoint x: 976, startPoint y: 123, endPoint x: 566, endPoint y: 100, distance: 410.7
click at [566, 100] on div "Коллекционный магнит "Мафия" Кол-во: 1" at bounding box center [645, 133] width 960 height 95
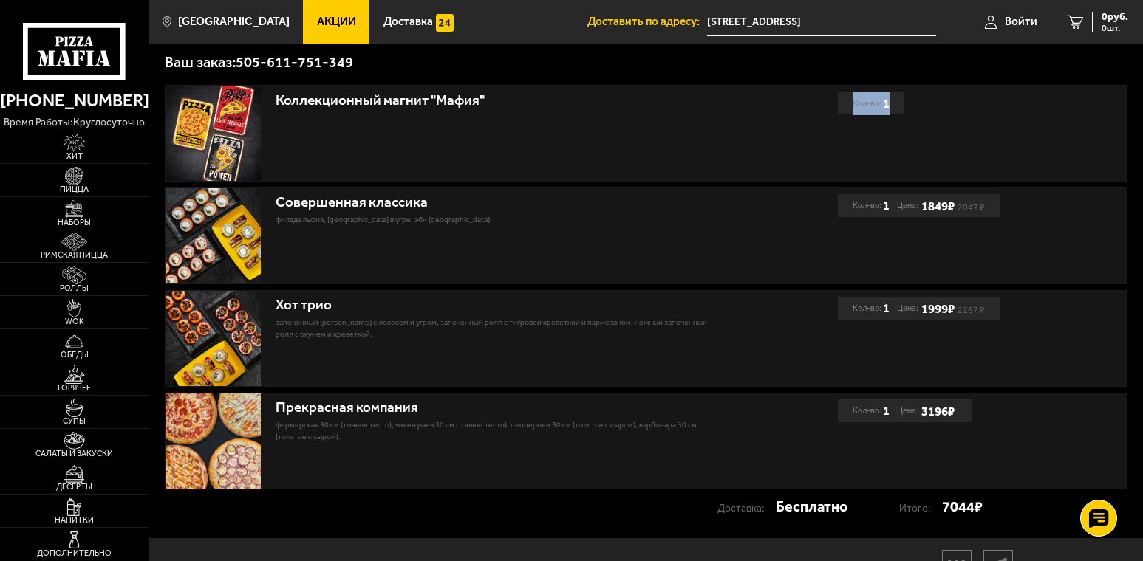
click at [614, 112] on div "Коллекционный магнит "Мафия"" at bounding box center [501, 99] width 451 height 26
drag, startPoint x: 759, startPoint y: 107, endPoint x: 743, endPoint y: 105, distance: 15.7
click at [758, 109] on div "Коллекционный магнит "Мафия"" at bounding box center [501, 133] width 672 height 95
click at [717, 102] on div "Коллекционный магнит "Мафия"" at bounding box center [501, 100] width 451 height 17
